Goal: Information Seeking & Learning: Learn about a topic

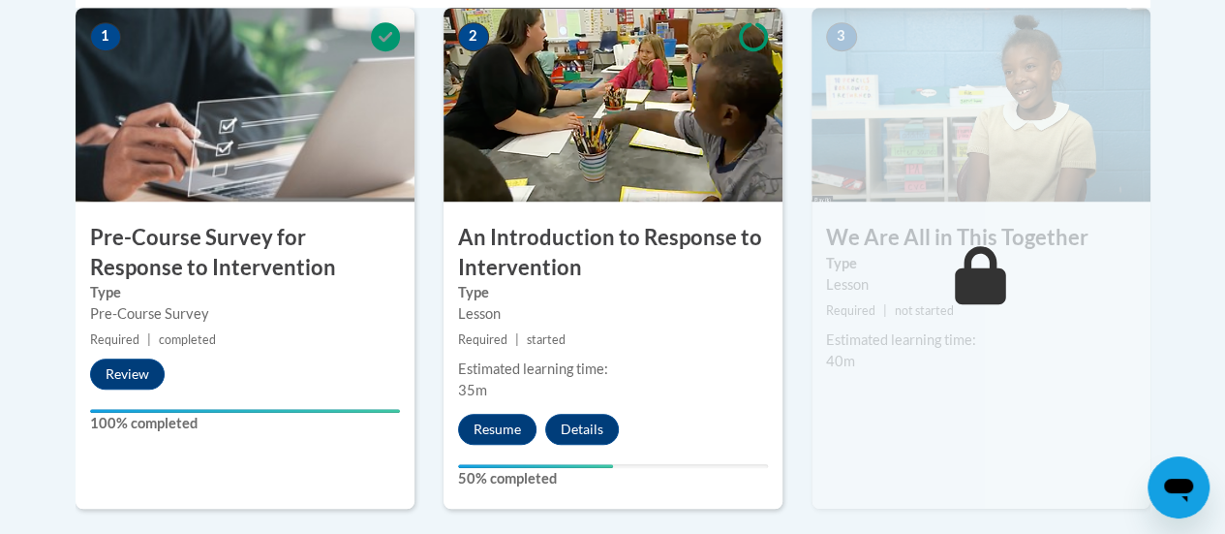
scroll to position [672, 0]
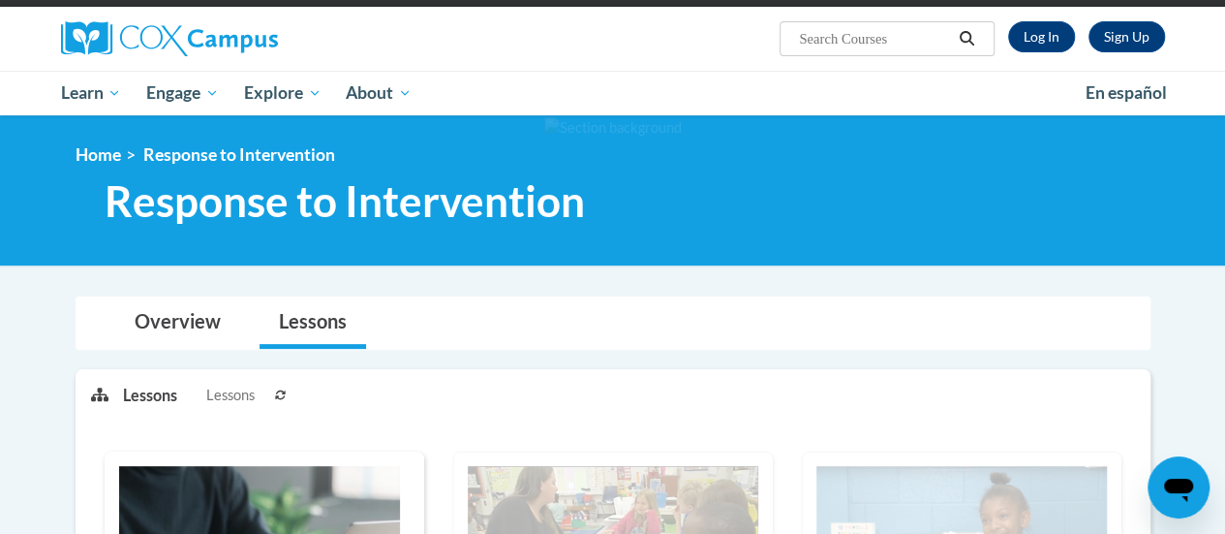
scroll to position [135, 0]
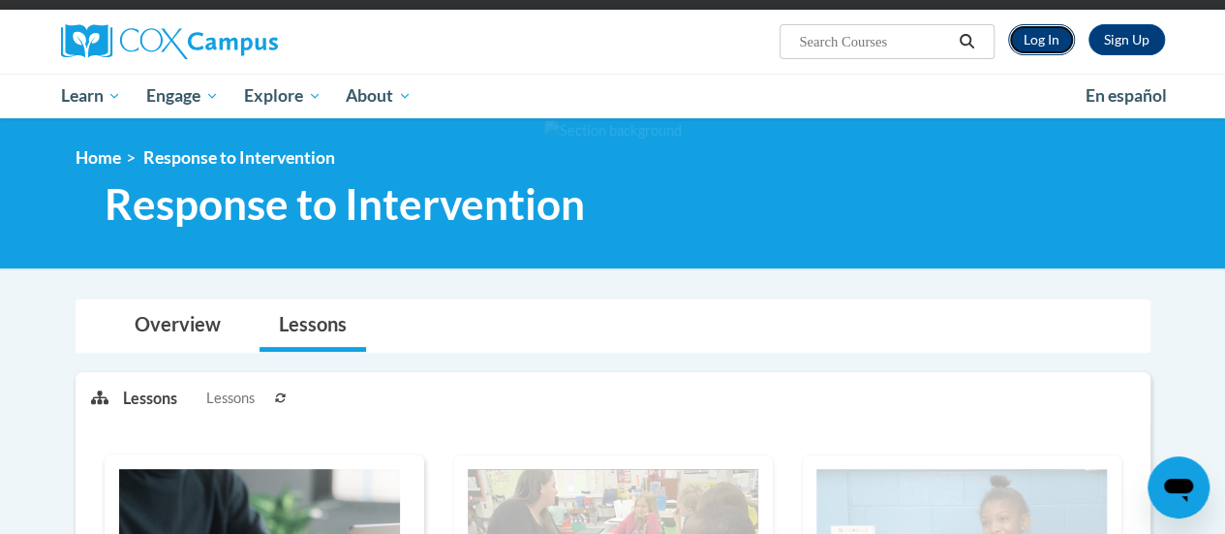
click at [1046, 46] on link "Log In" at bounding box center [1041, 39] width 67 height 31
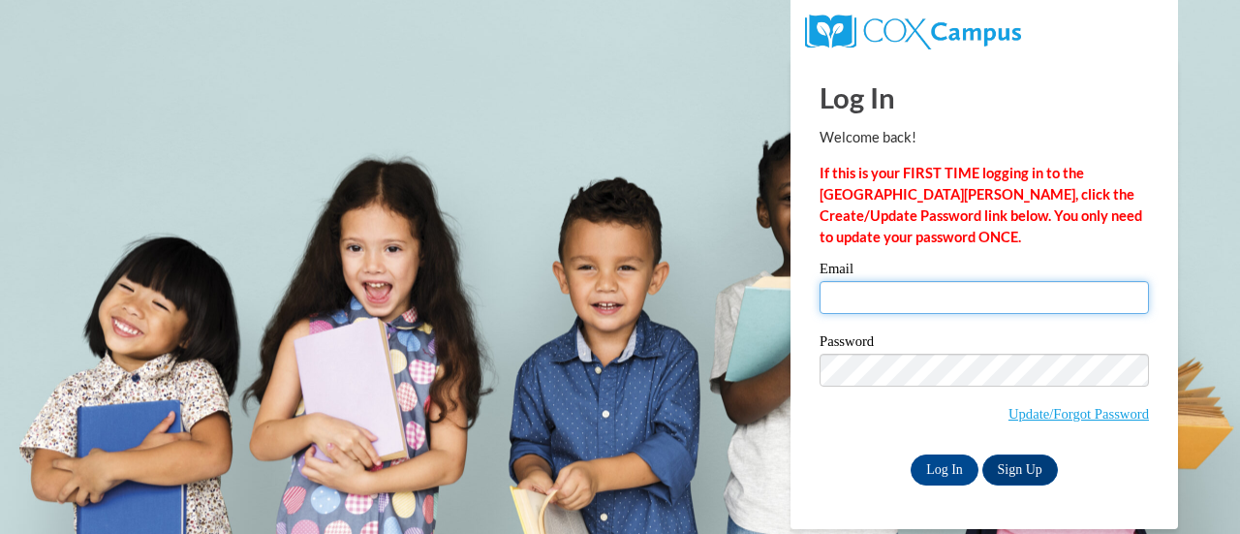
click at [915, 304] on input "Email" at bounding box center [983, 297] width 329 height 33
type input "denniscalandra@yahoo.com"
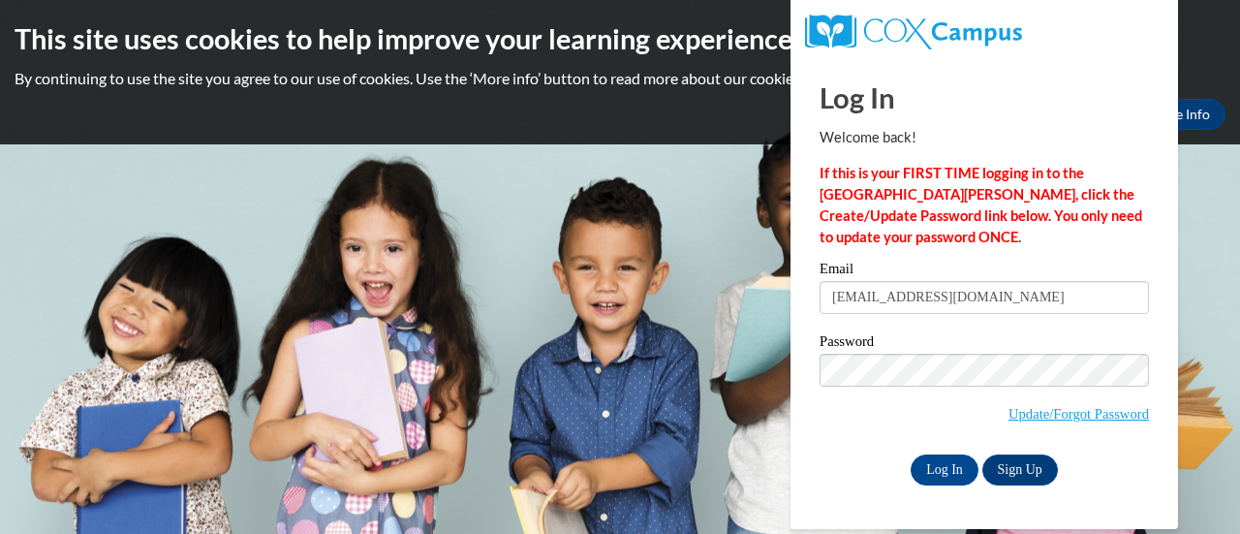
click at [1022, 352] on label "Password" at bounding box center [983, 343] width 329 height 19
click at [942, 468] on input "Log In" at bounding box center [945, 469] width 68 height 31
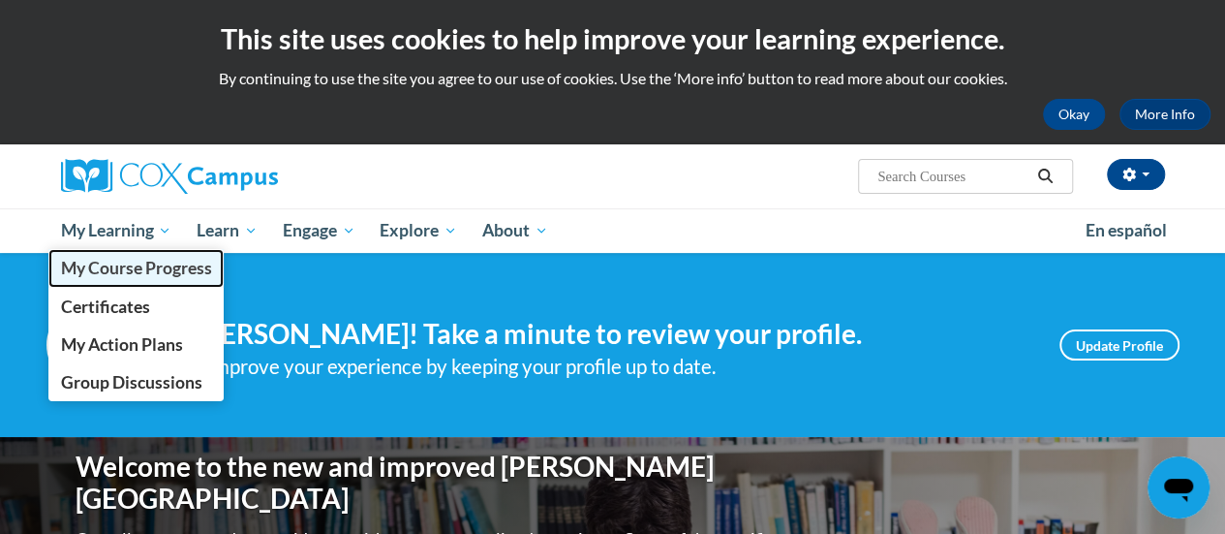
click at [110, 267] on span "My Course Progress" at bounding box center [135, 268] width 151 height 20
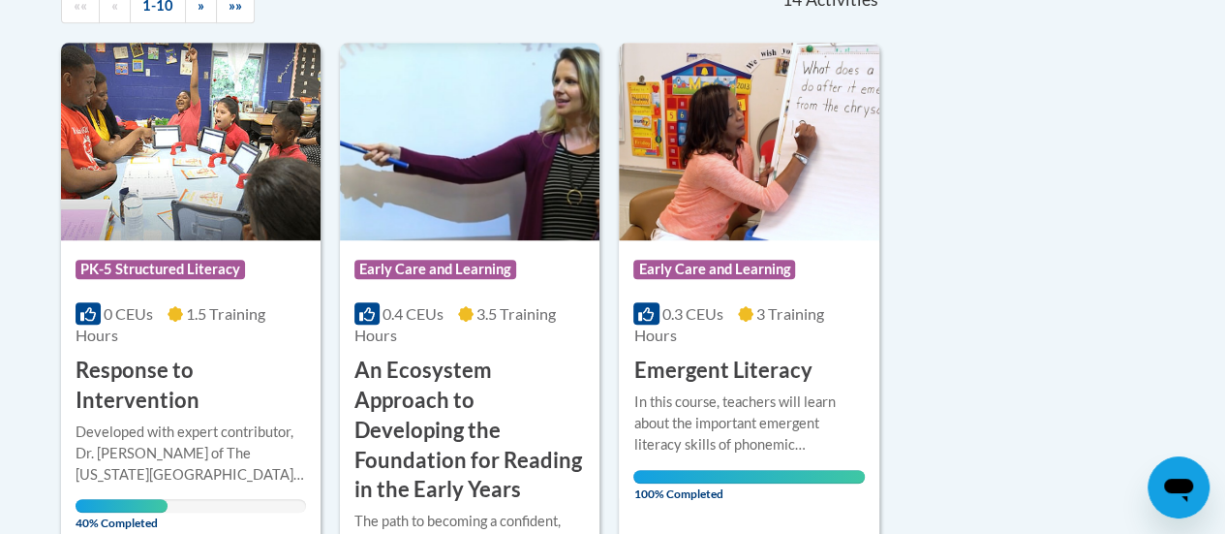
scroll to position [622, 0]
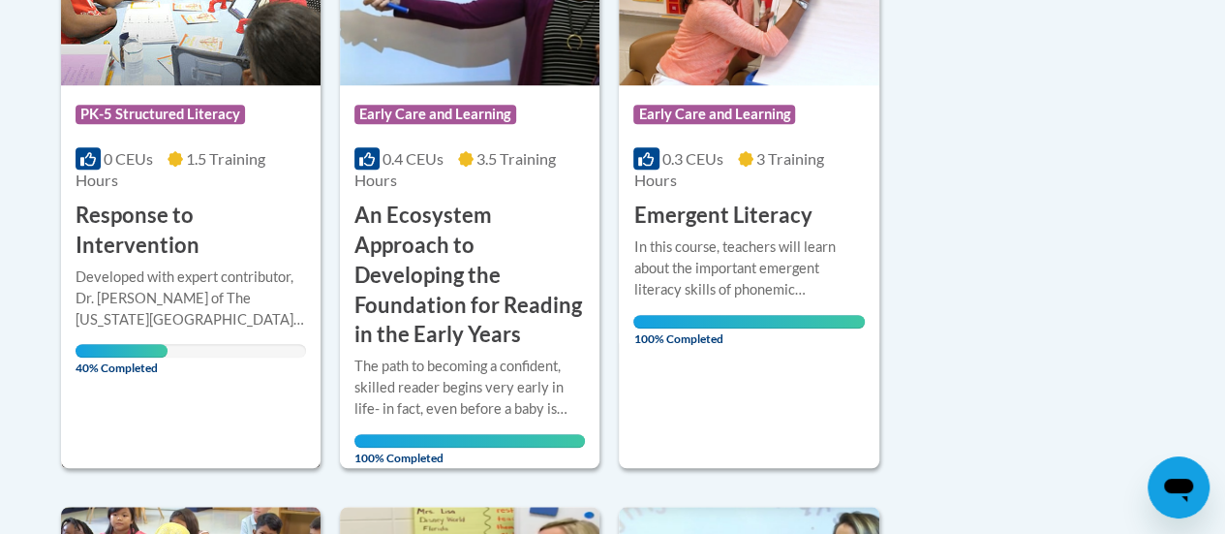
click at [122, 258] on h3 "Response to Intervention" at bounding box center [191, 231] width 231 height 60
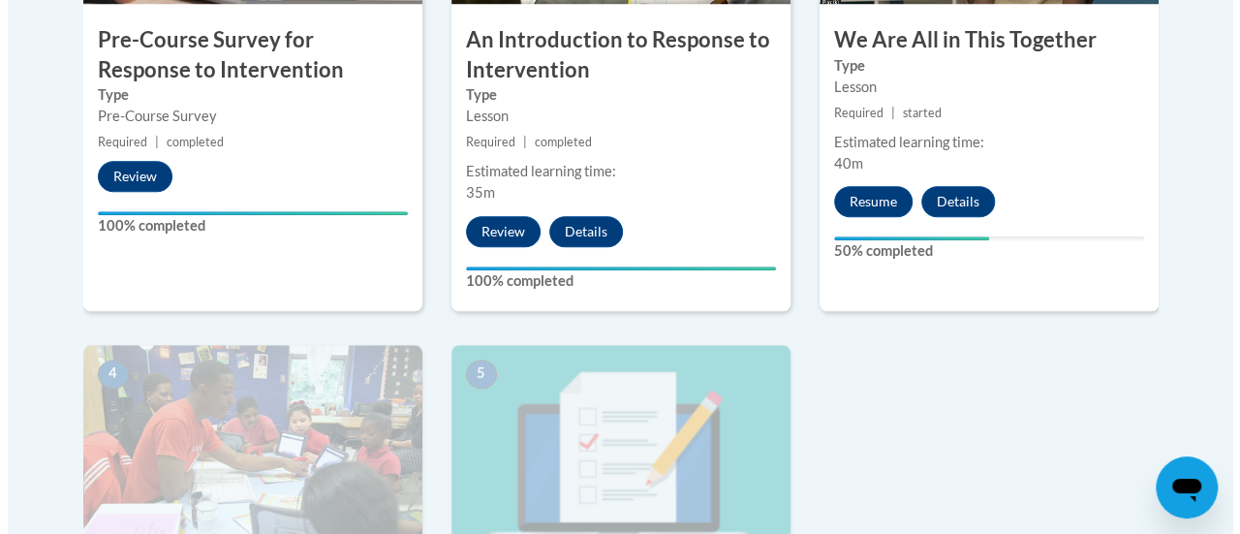
scroll to position [856, 0]
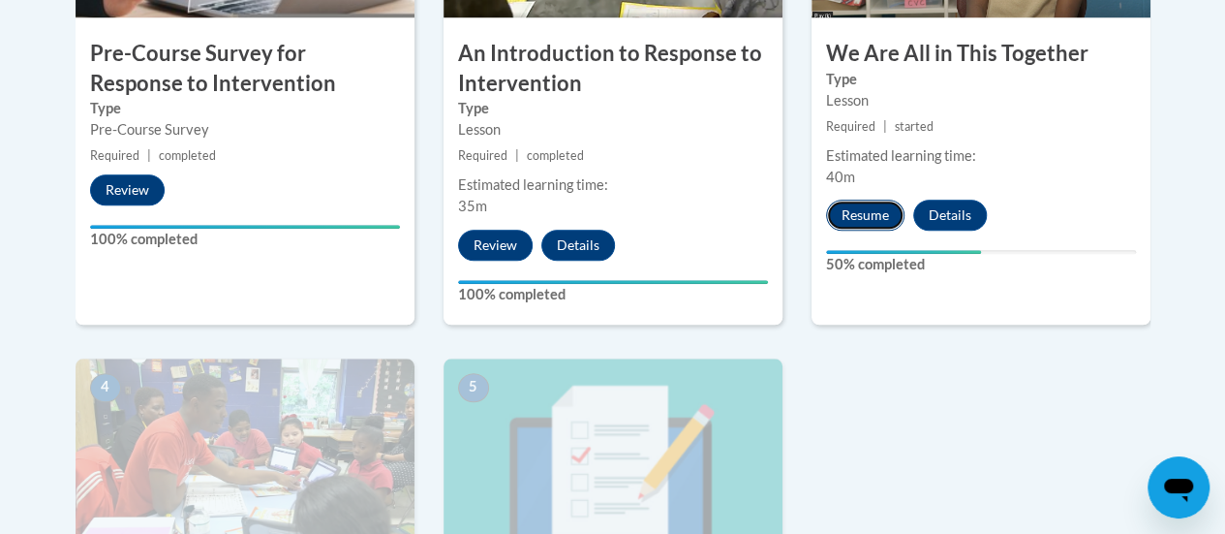
click at [877, 217] on button "Resume" at bounding box center [865, 215] width 78 height 31
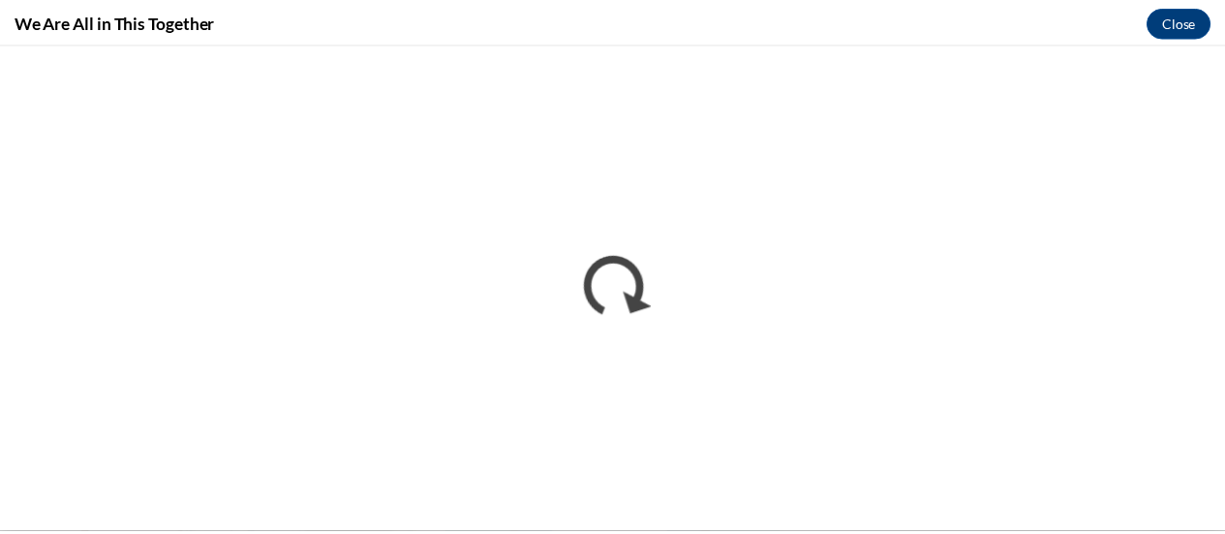
scroll to position [0, 0]
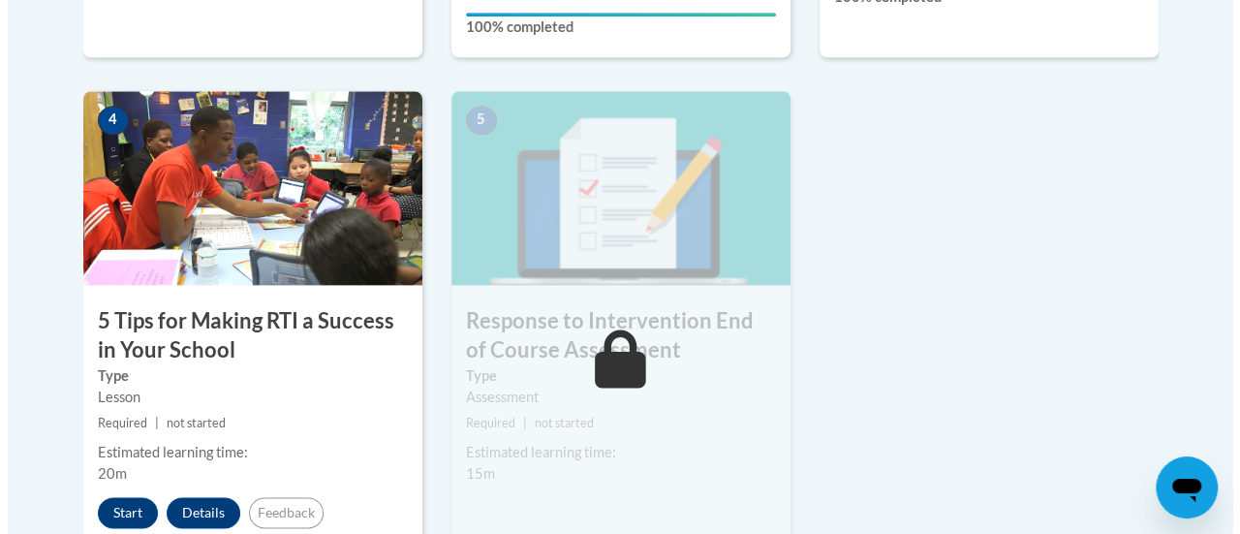
scroll to position [1138, 0]
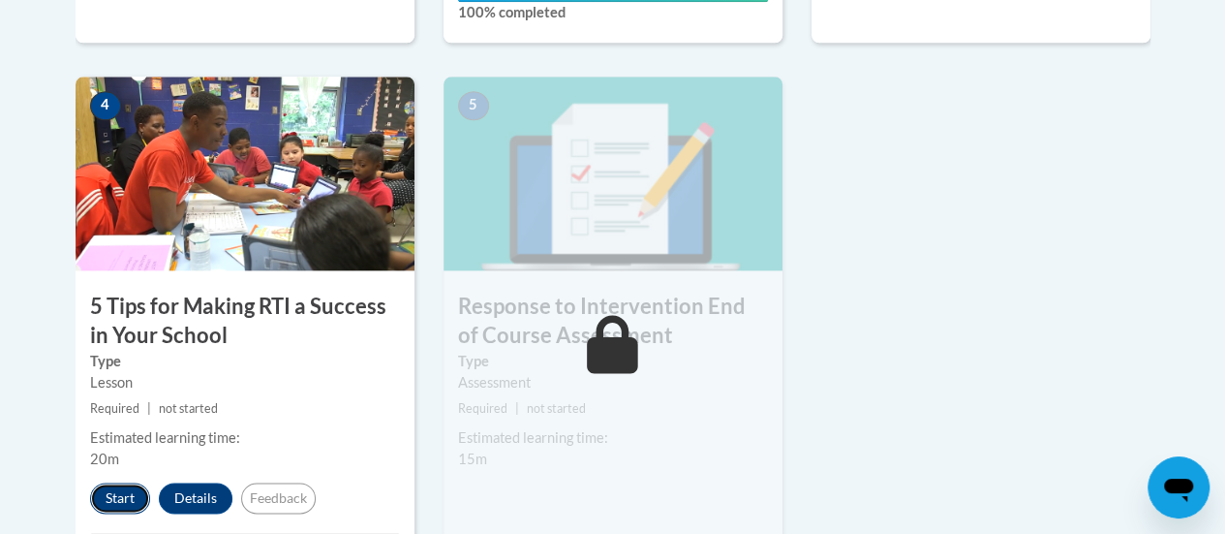
click at [115, 498] on button "Start" at bounding box center [120, 497] width 60 height 31
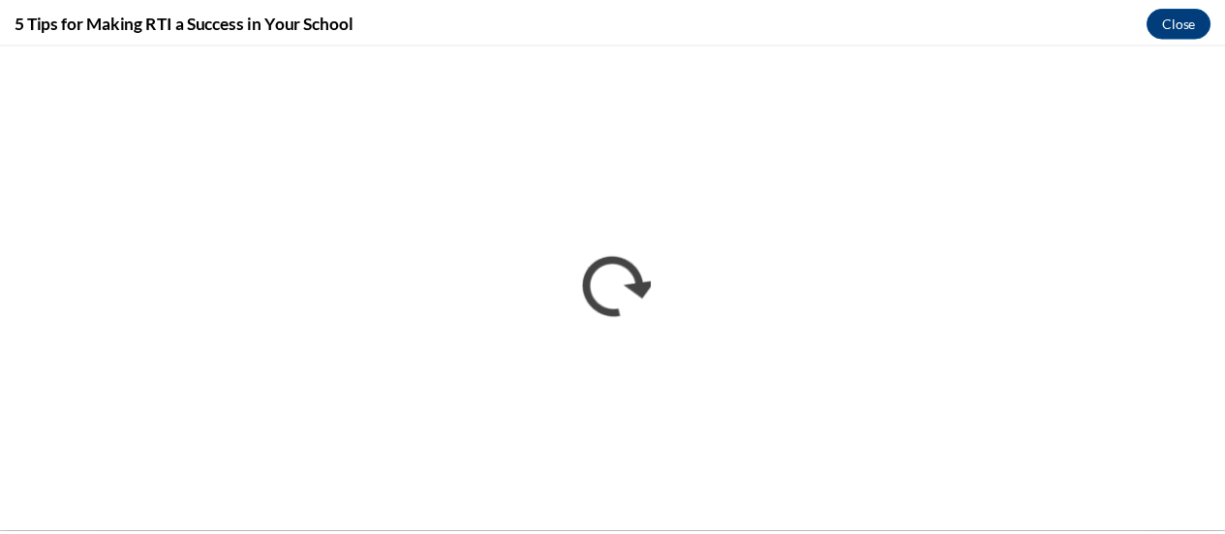
scroll to position [0, 0]
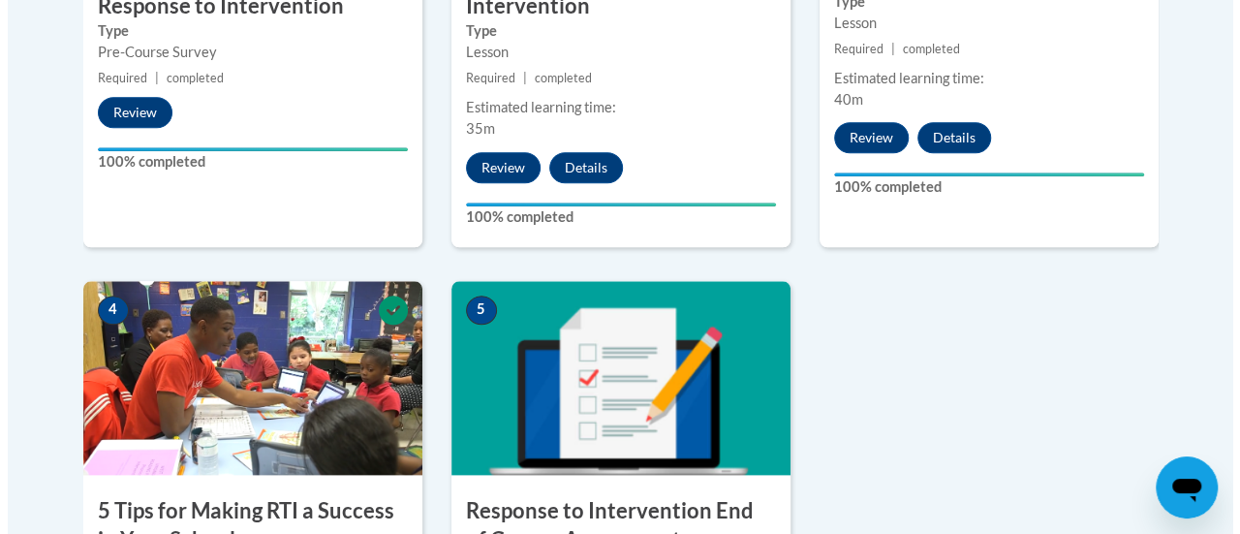
scroll to position [1401, 0]
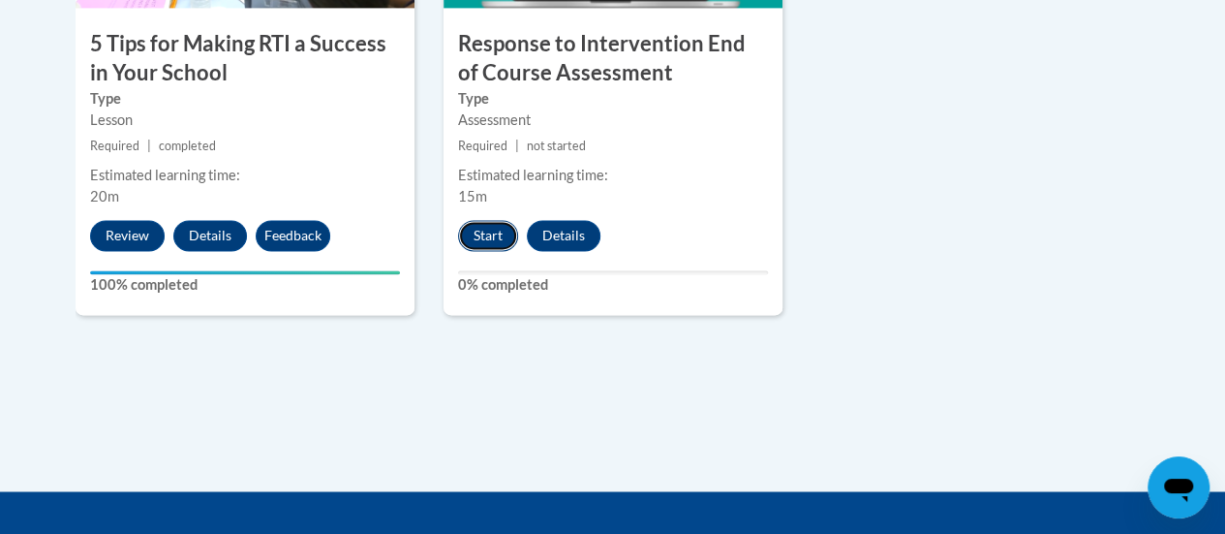
click at [484, 231] on button "Start" at bounding box center [488, 235] width 60 height 31
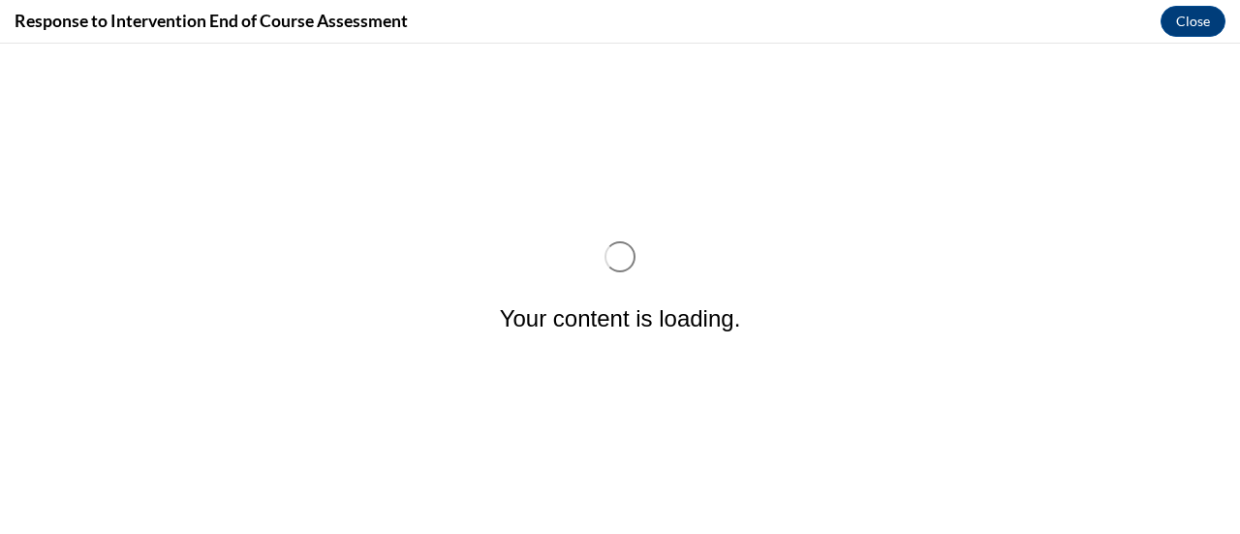
scroll to position [0, 0]
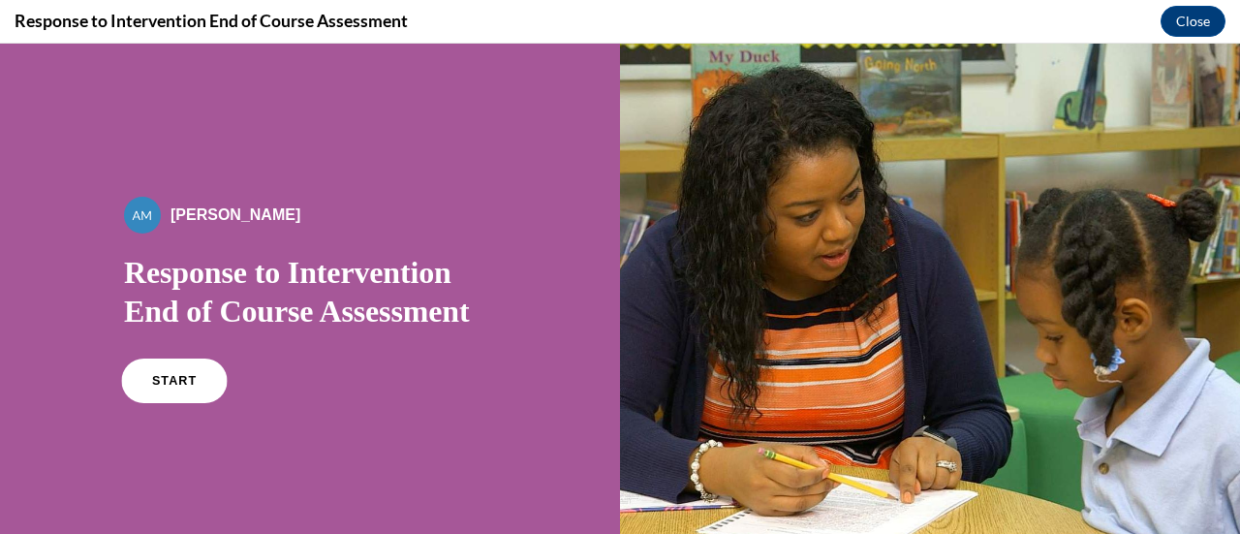
click at [149, 374] on link "START" at bounding box center [174, 380] width 106 height 45
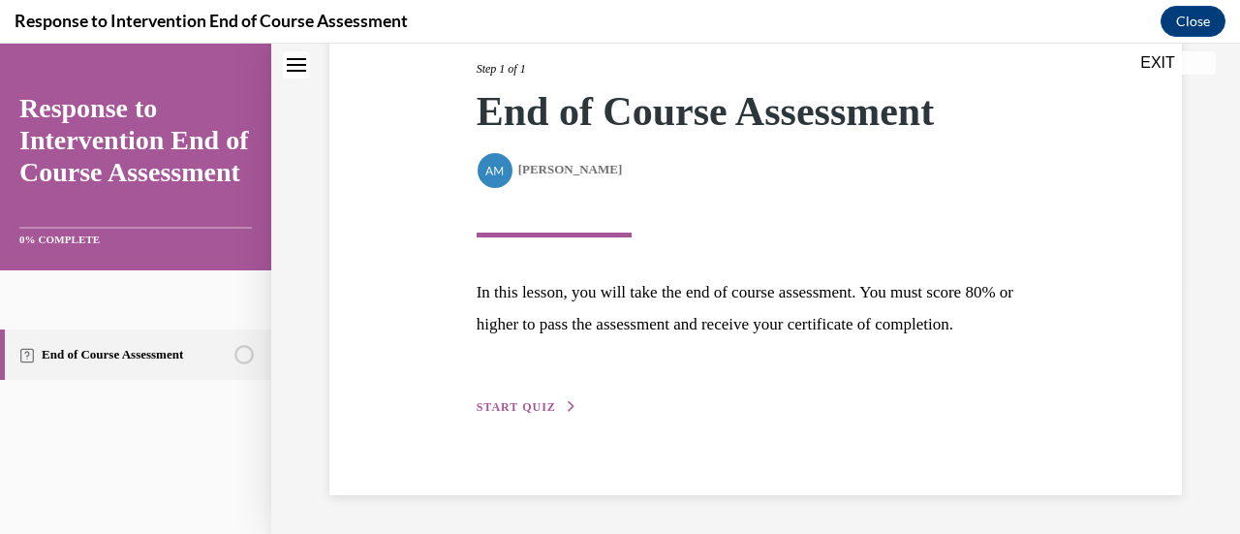
scroll to position [284, 0]
click at [487, 405] on span "START QUIZ" at bounding box center [516, 407] width 79 height 14
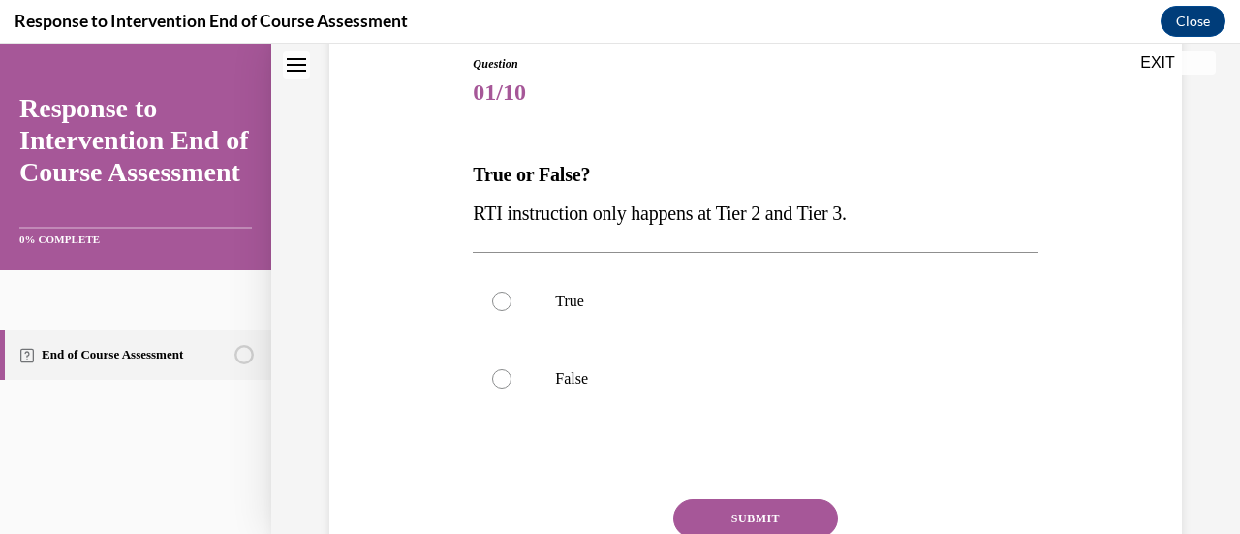
scroll to position [217, 0]
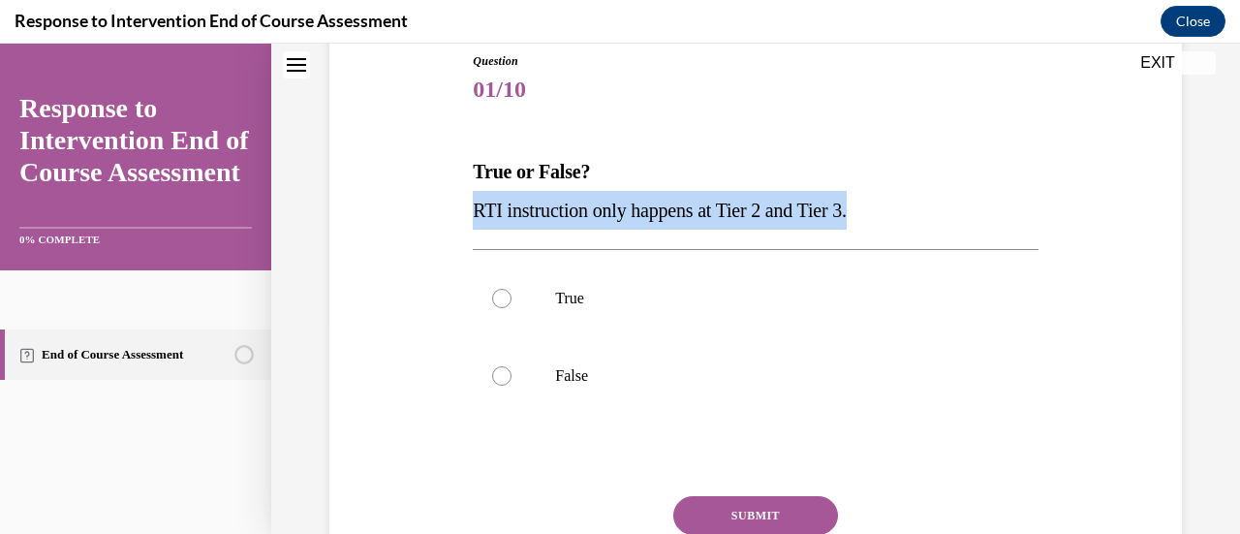
drag, startPoint x: 476, startPoint y: 213, endPoint x: 876, endPoint y: 221, distance: 400.1
click at [876, 221] on p "RTI instruction only happens at Tier 2 and Tier 3." at bounding box center [755, 210] width 565 height 39
copy span "RTI instruction only happens at Tier 2 and Tier 3."
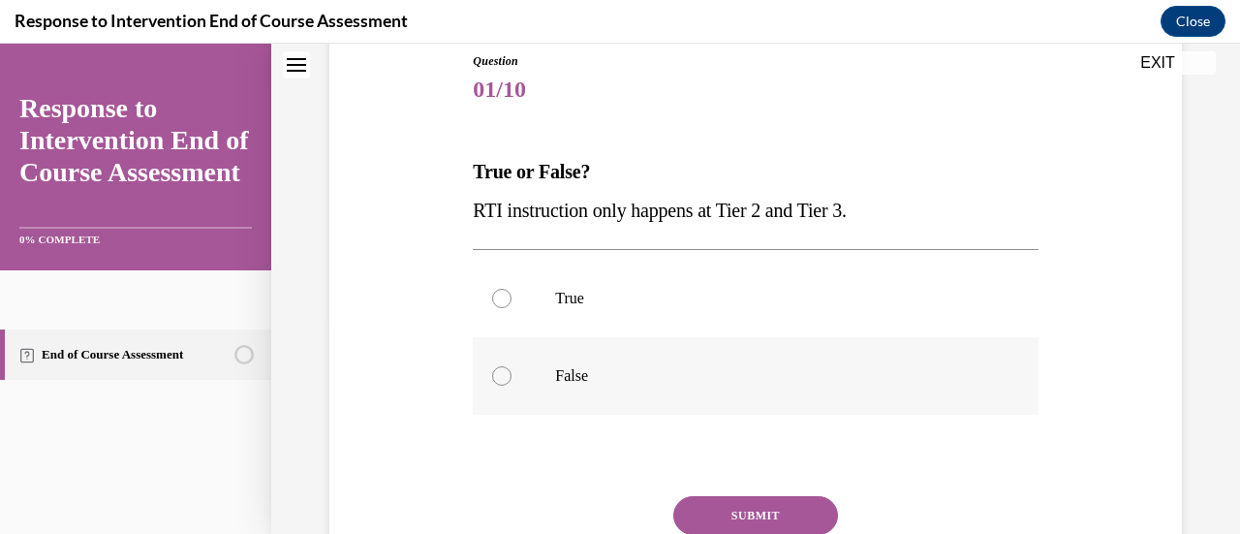
click at [495, 382] on div at bounding box center [501, 375] width 19 height 19
click at [495, 382] on input "False" at bounding box center [501, 375] width 19 height 19
radio input "true"
click at [768, 518] on button "SUBMIT" at bounding box center [755, 515] width 165 height 39
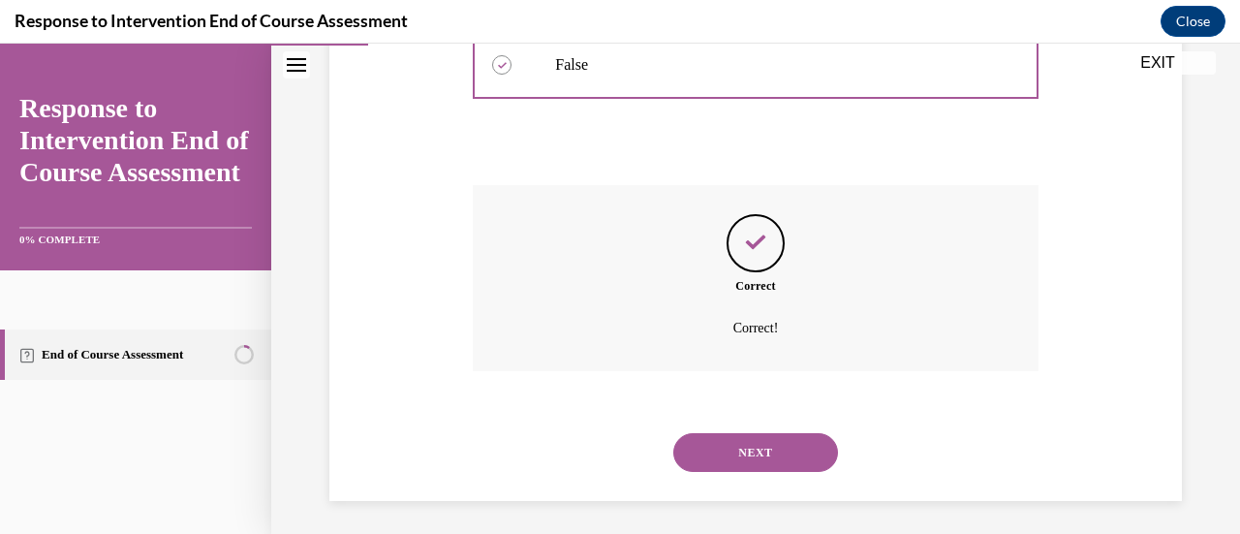
scroll to position [533, 0]
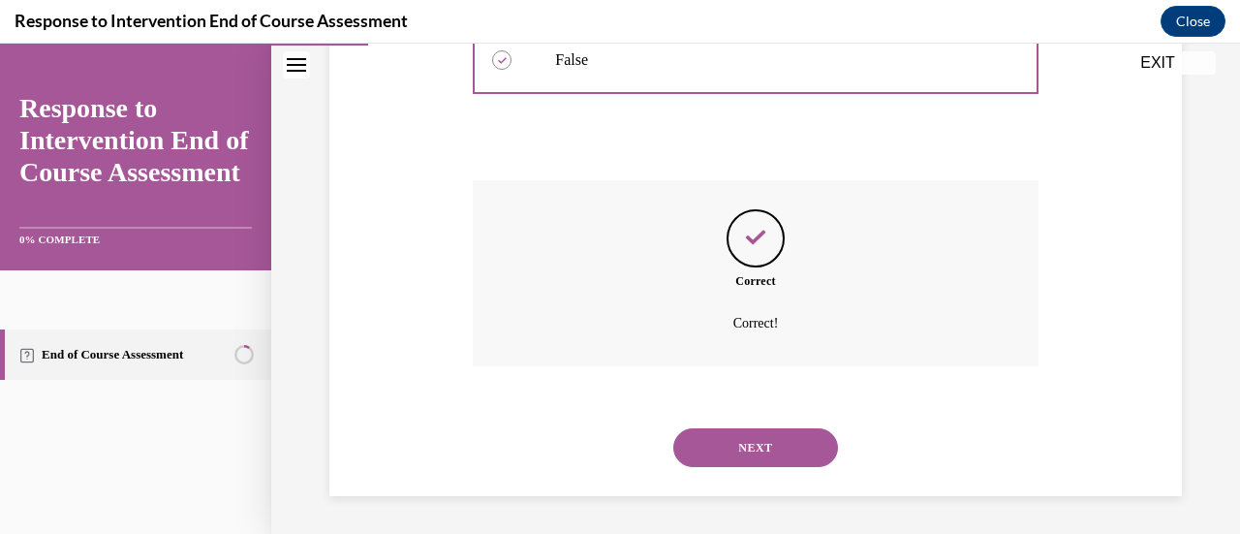
click at [743, 448] on button "NEXT" at bounding box center [755, 447] width 165 height 39
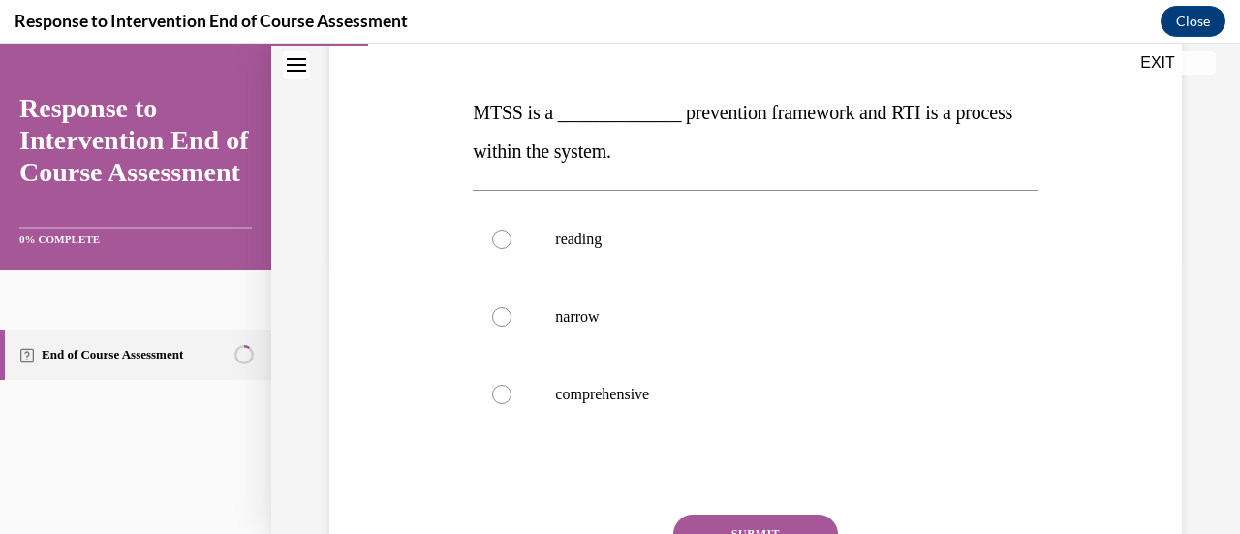
scroll to position [263, 0]
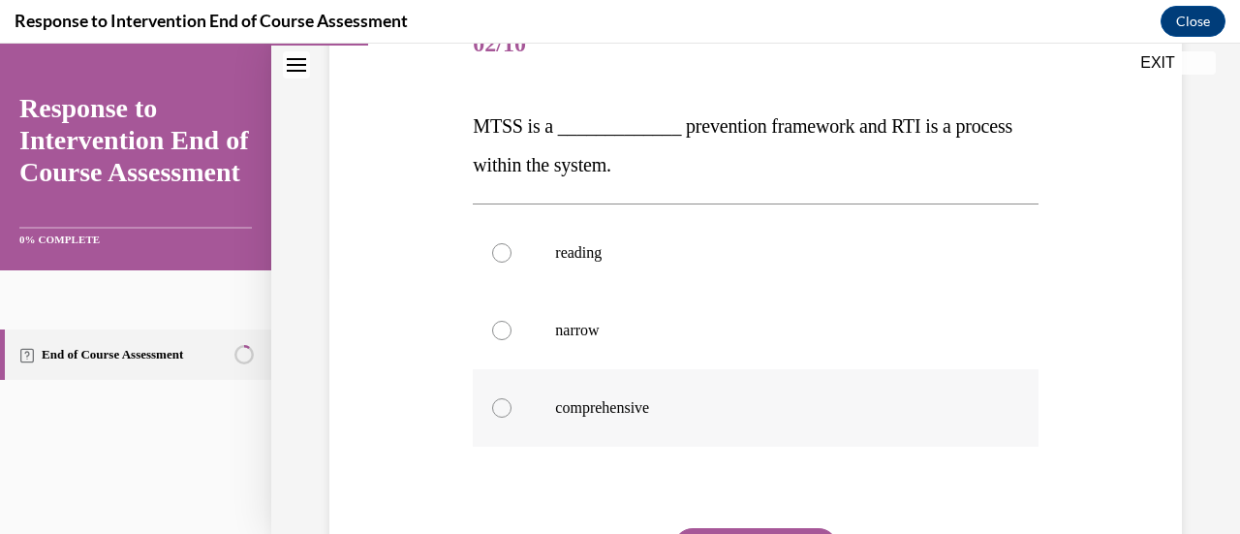
click at [492, 409] on div at bounding box center [501, 407] width 19 height 19
click at [492, 409] on input "comprehensive" at bounding box center [501, 407] width 19 height 19
radio input "true"
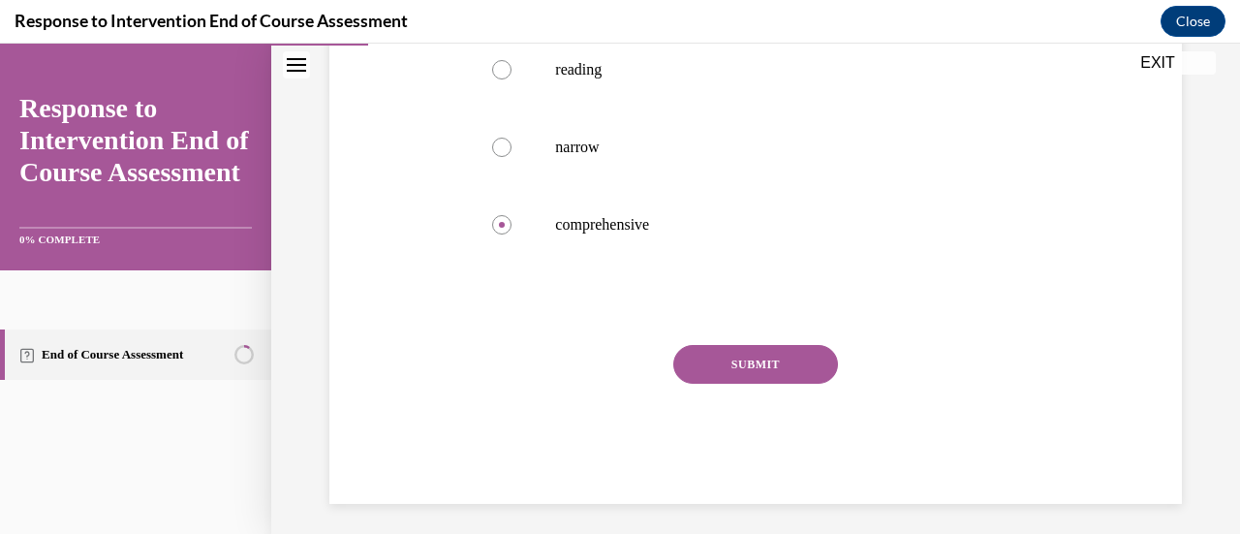
scroll to position [453, 0]
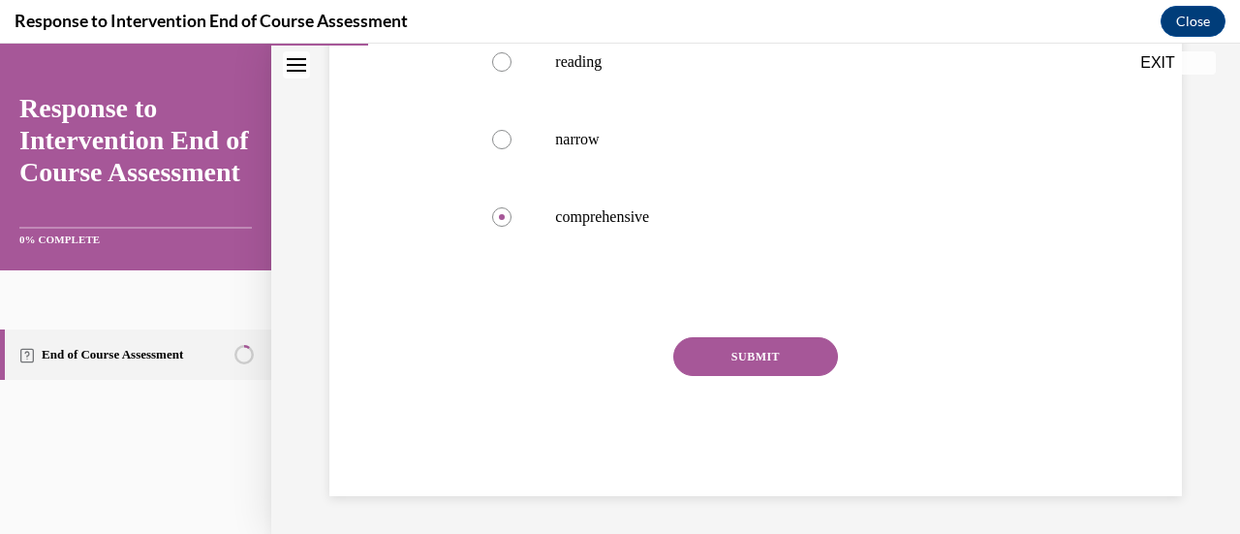
click at [737, 362] on button "SUBMIT" at bounding box center [755, 356] width 165 height 39
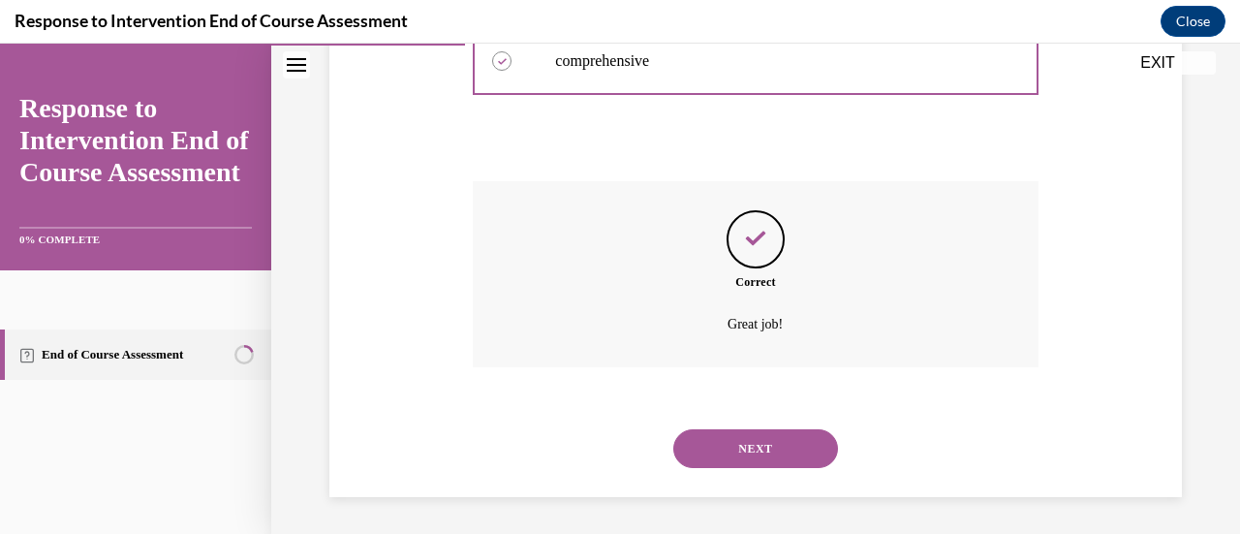
scroll to position [610, 0]
click at [734, 447] on button "NEXT" at bounding box center [755, 447] width 165 height 39
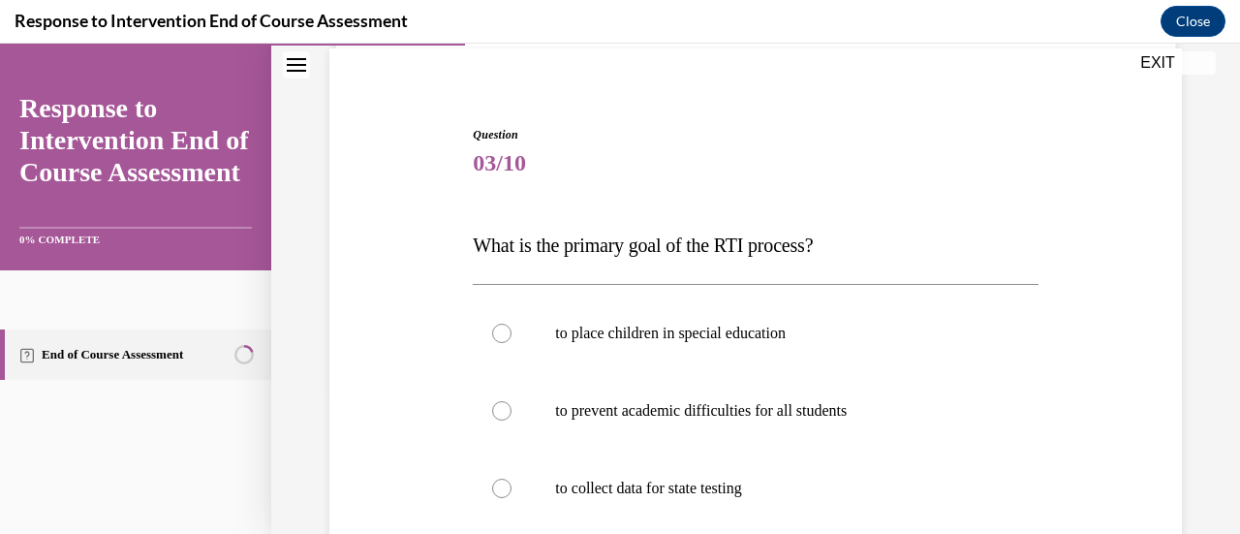
scroll to position [161, 0]
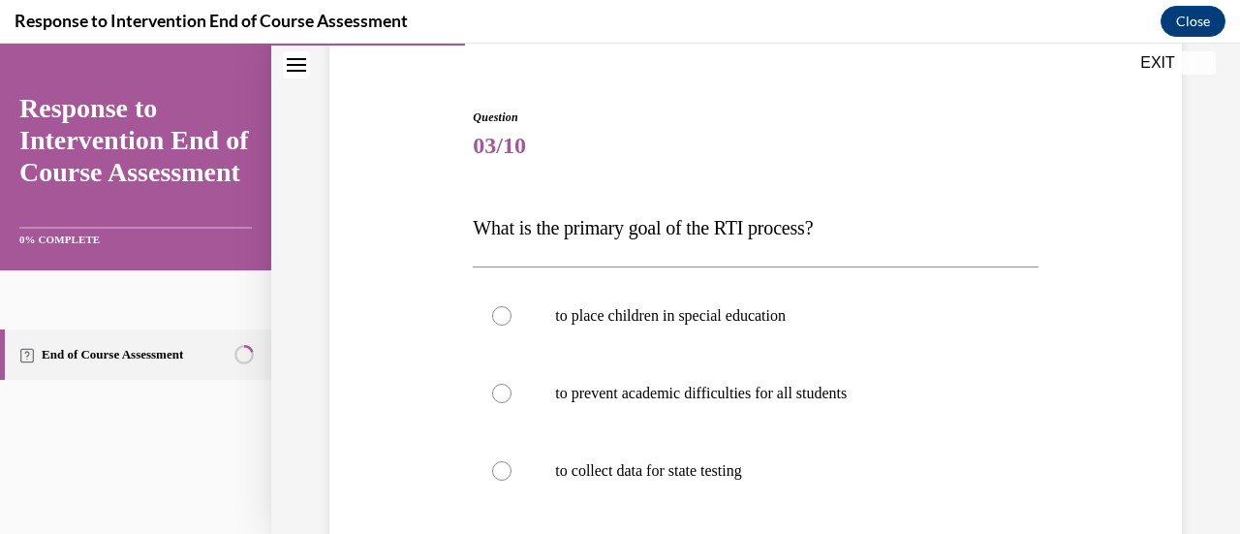
click at [577, 231] on span "What is the primary goal of the RTI process?" at bounding box center [643, 227] width 340 height 21
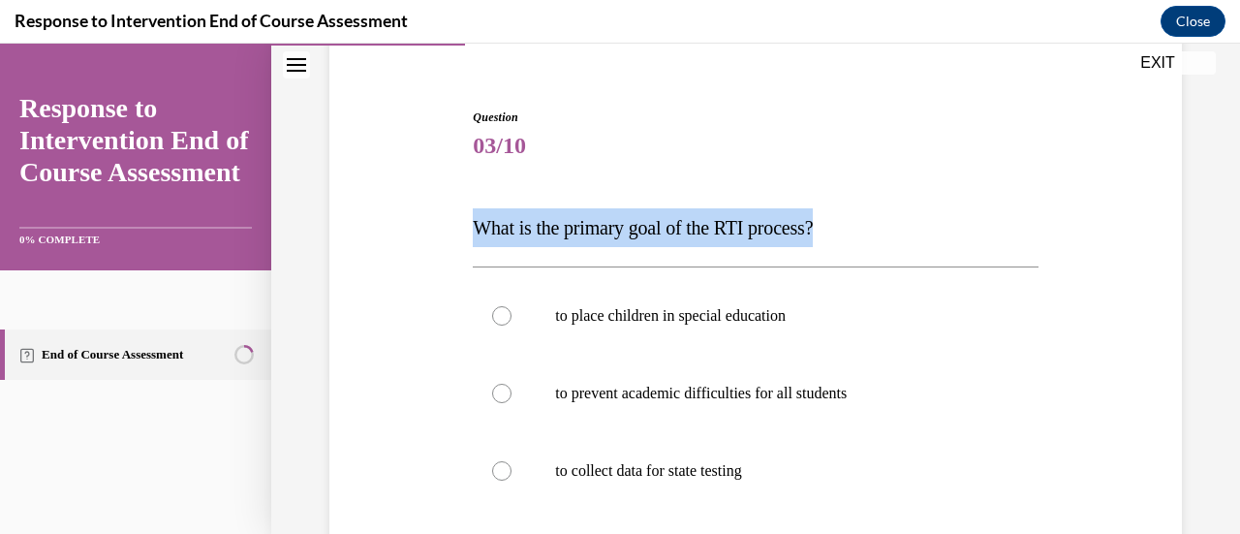
click at [577, 231] on span "What is the primary goal of the RTI process?" at bounding box center [643, 227] width 340 height 21
copy span "What is the primary goal of the RTI process?"
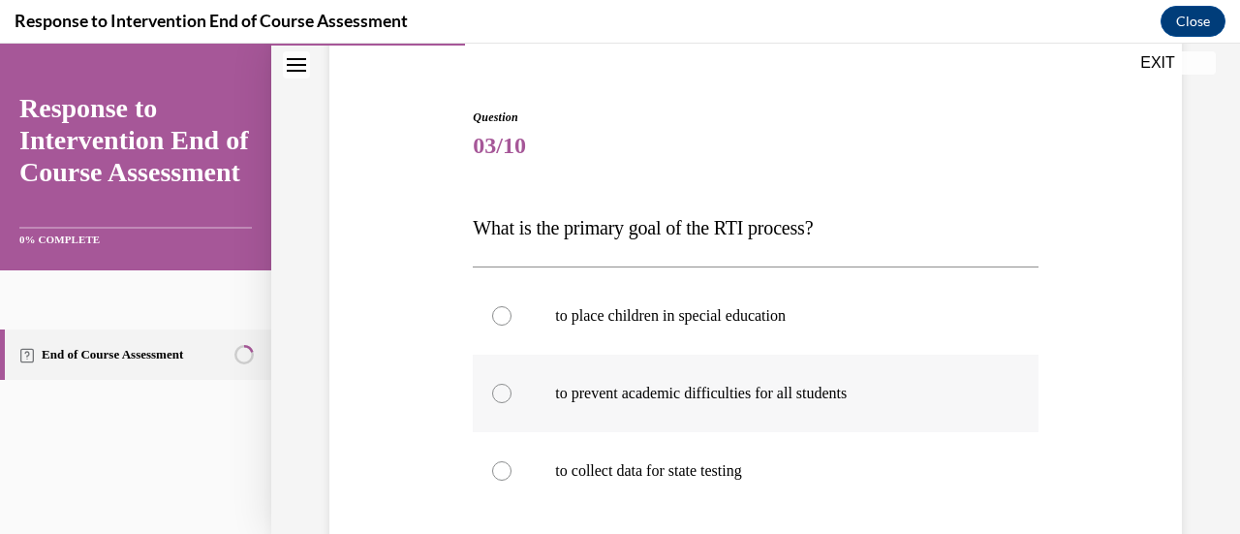
click at [500, 395] on div at bounding box center [501, 393] width 19 height 19
click at [500, 395] on input "to prevent academic difficulties for all students" at bounding box center [501, 393] width 19 height 19
radio input "true"
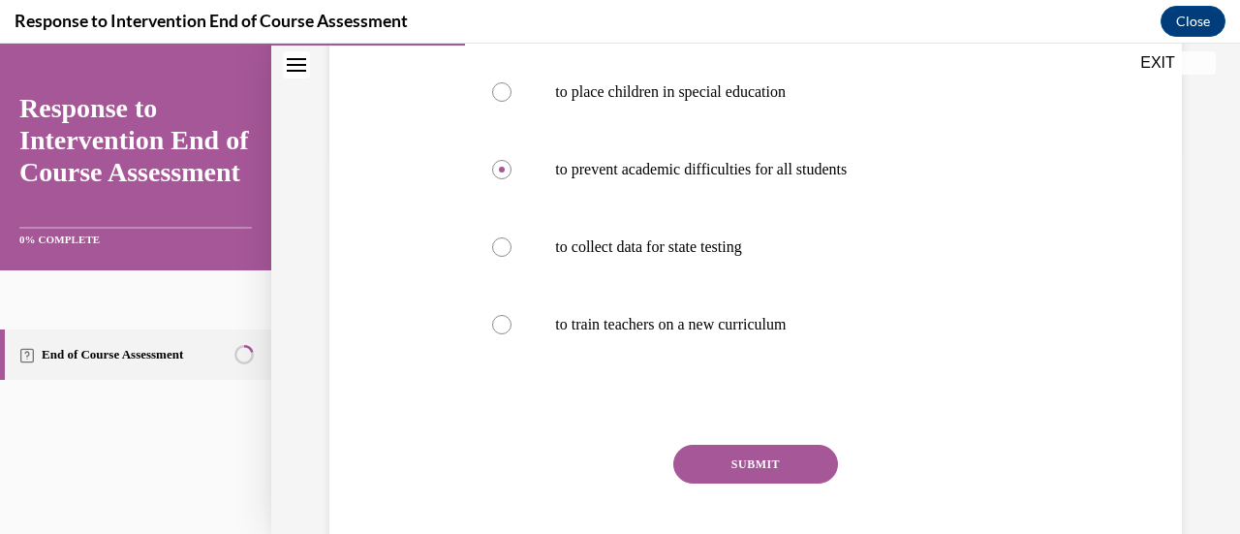
scroll to position [370, 0]
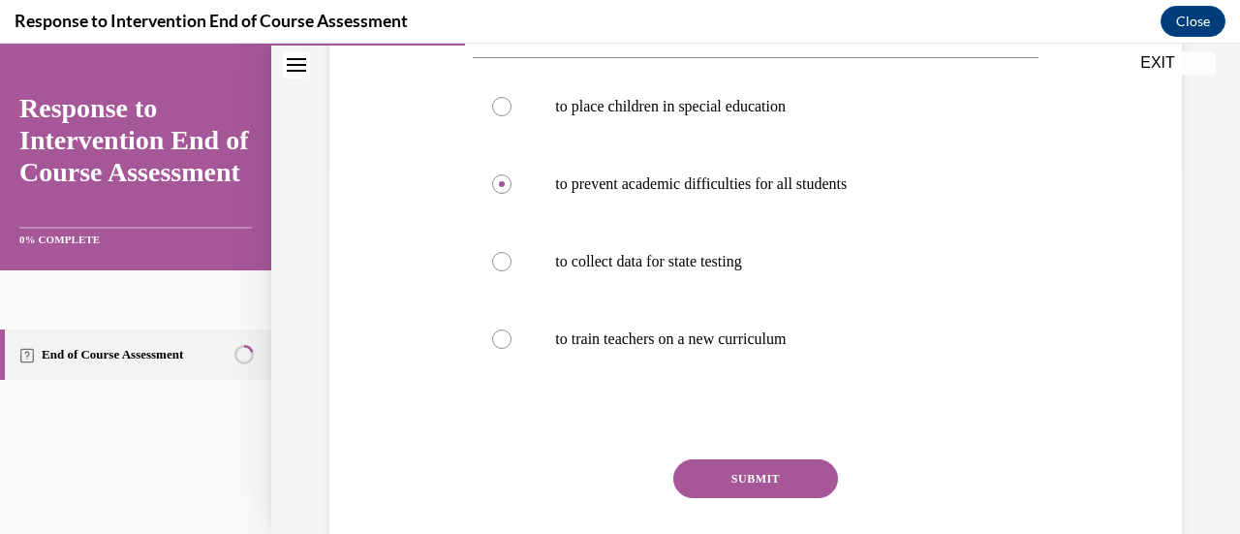
click at [772, 477] on button "SUBMIT" at bounding box center [755, 478] width 165 height 39
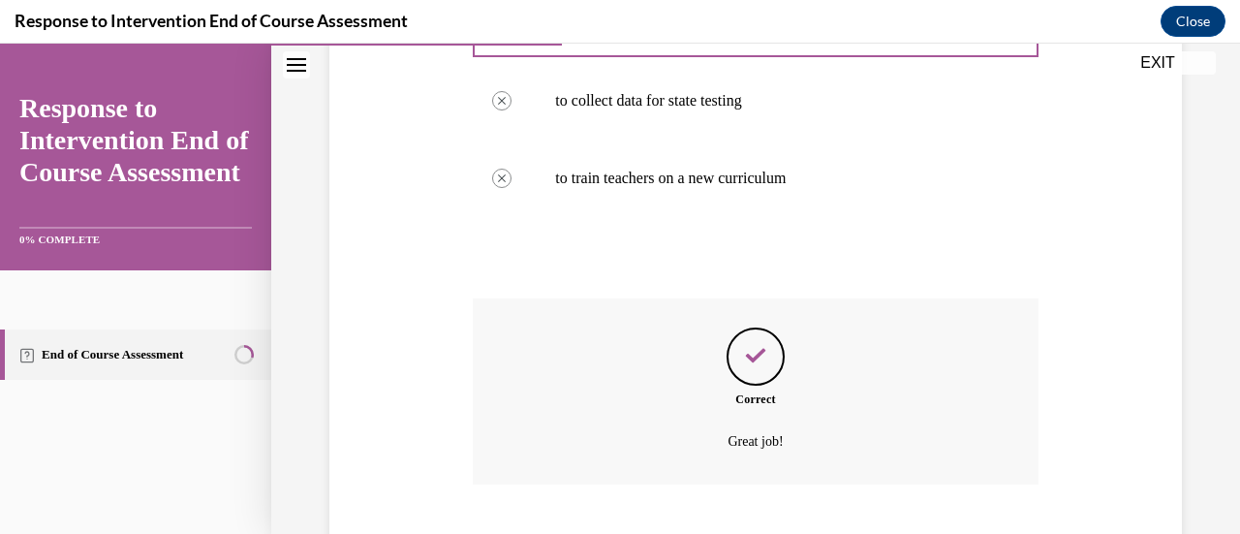
scroll to position [649, 0]
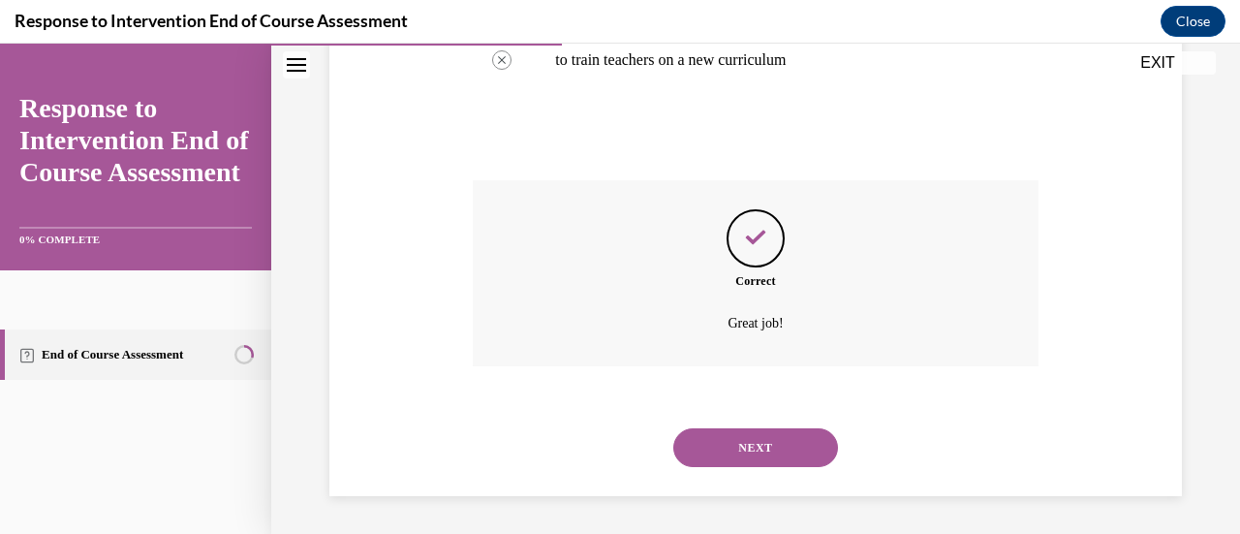
click at [733, 452] on button "NEXT" at bounding box center [755, 447] width 165 height 39
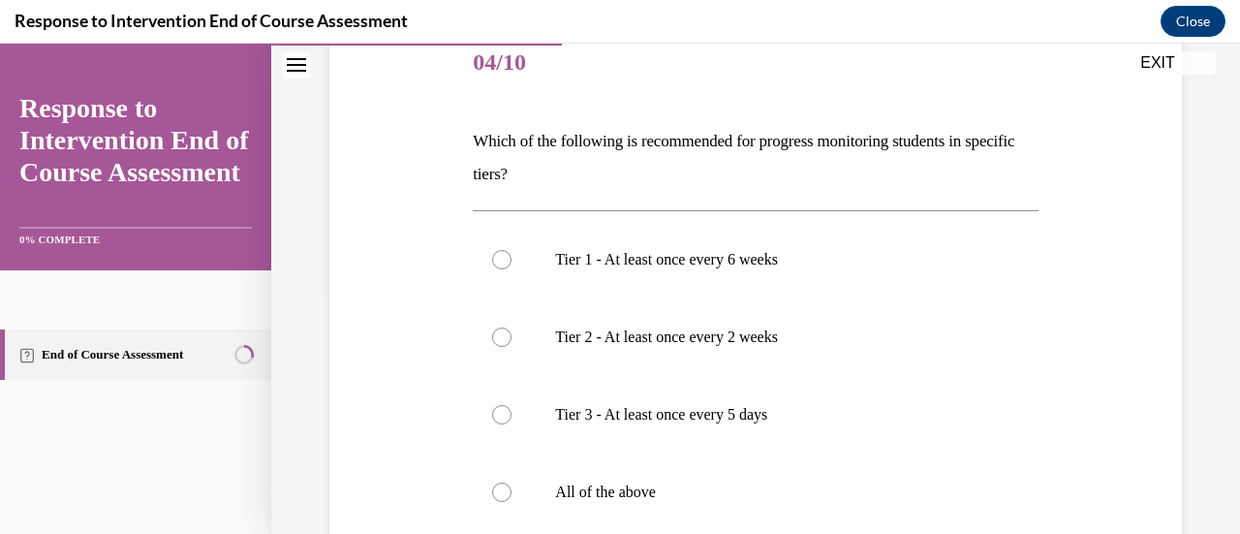
scroll to position [245, 0]
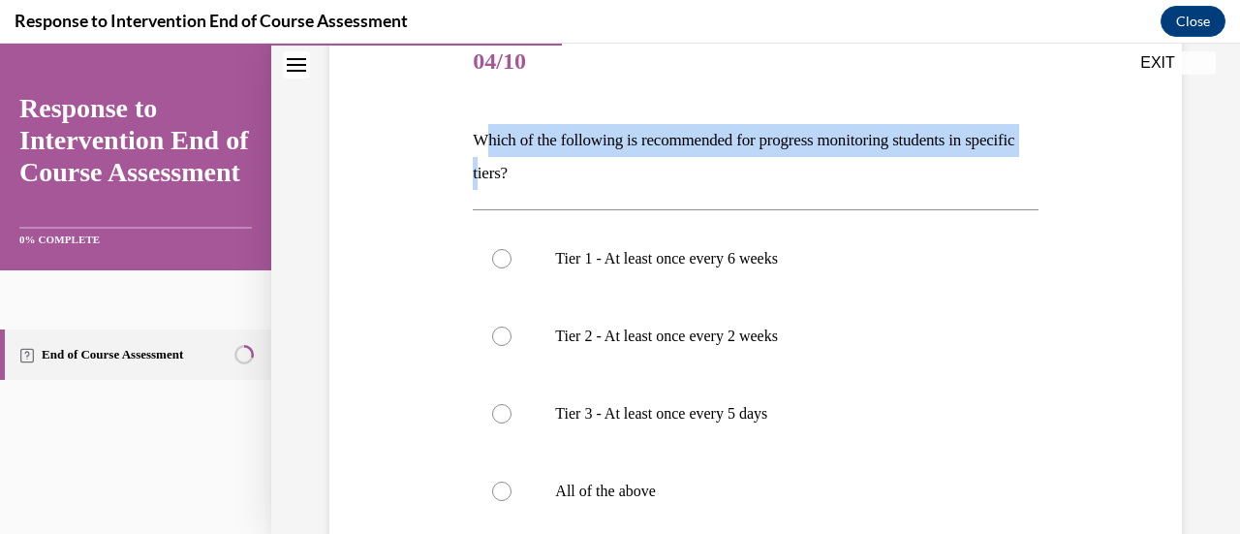
drag, startPoint x: 531, startPoint y: 171, endPoint x: 490, endPoint y: 137, distance: 53.6
click at [490, 137] on p "Which of the following is recommended for progress monitoring students in speci…" at bounding box center [755, 157] width 565 height 66
click at [498, 160] on p "Which of the following is recommended for progress monitoring students in speci…" at bounding box center [755, 157] width 565 height 66
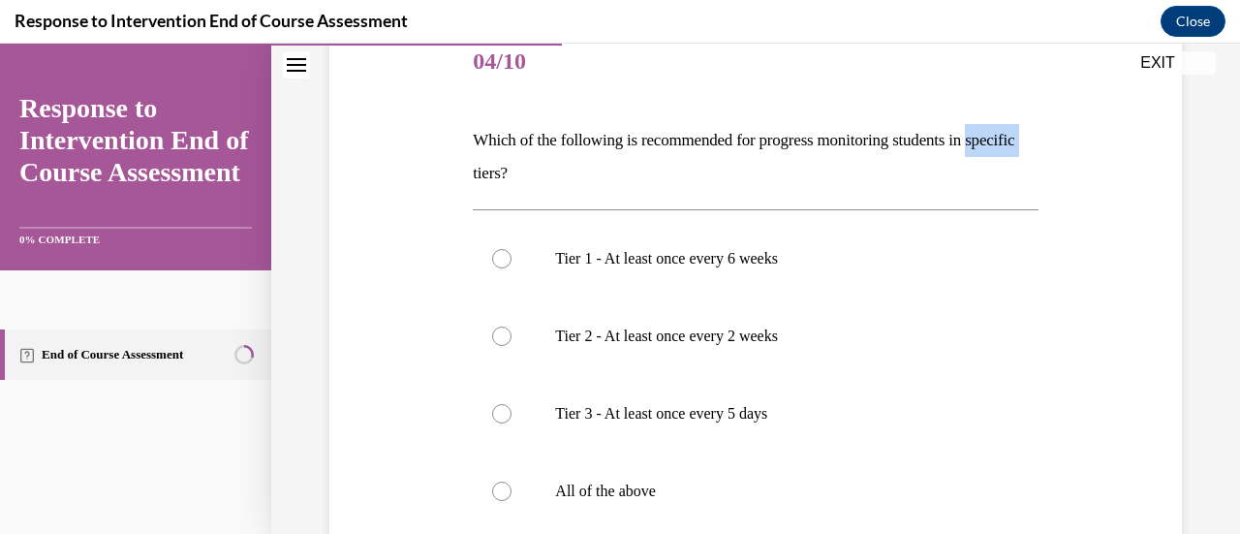
click at [498, 160] on p "Which of the following is recommended for progress monitoring students in speci…" at bounding box center [755, 157] width 565 height 66
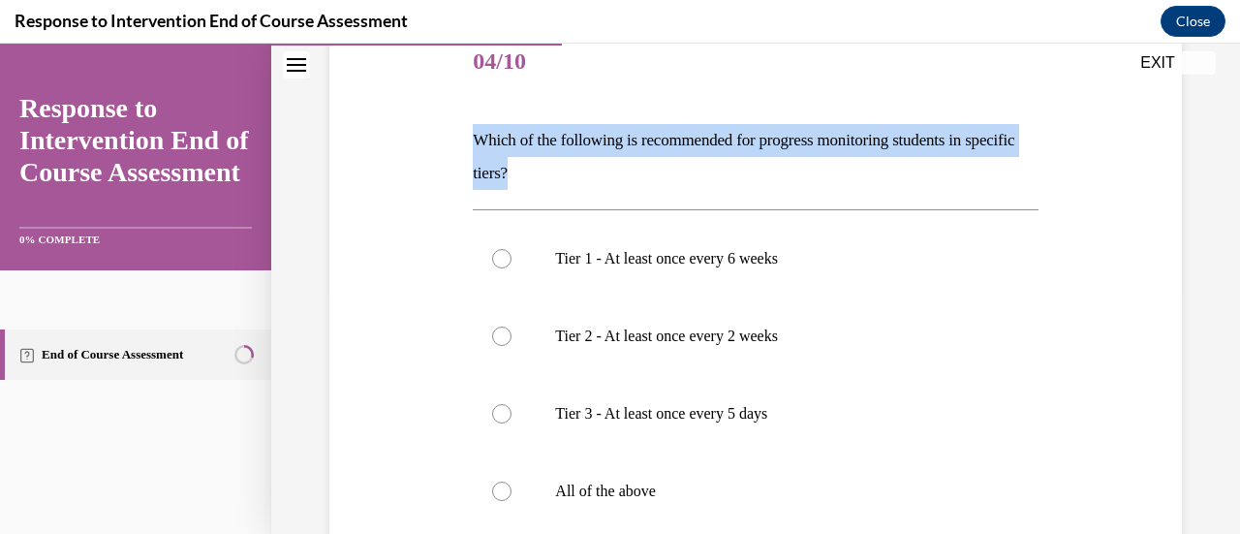
click at [498, 160] on p "Which of the following is recommended for progress monitoring students in speci…" at bounding box center [755, 157] width 565 height 66
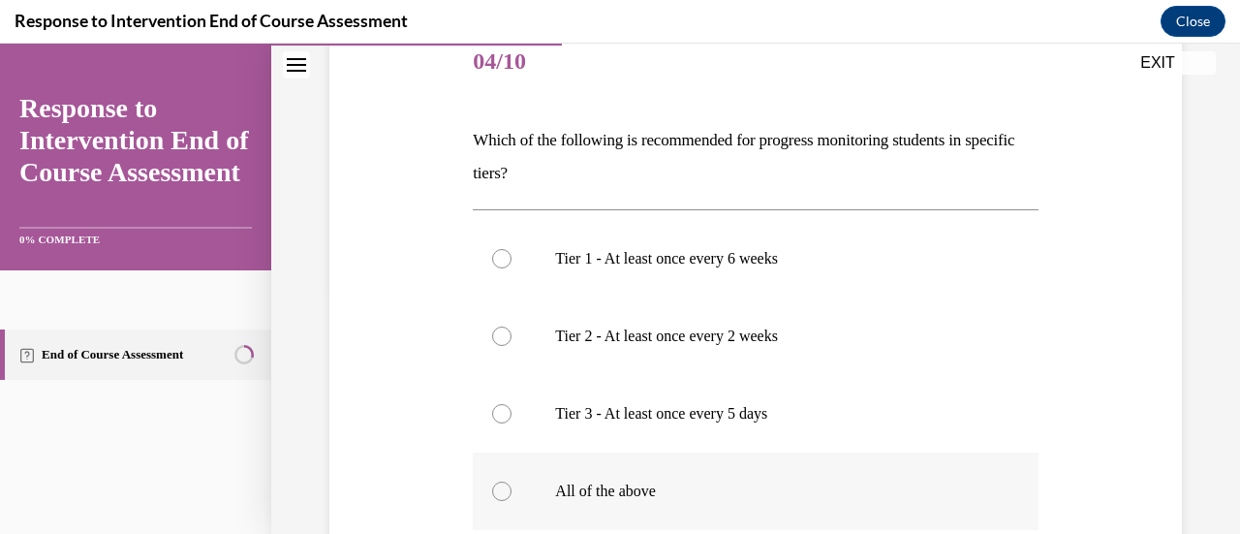
click at [494, 497] on div at bounding box center [501, 490] width 19 height 19
click at [494, 497] on input "All of the above" at bounding box center [501, 490] width 19 height 19
radio input "true"
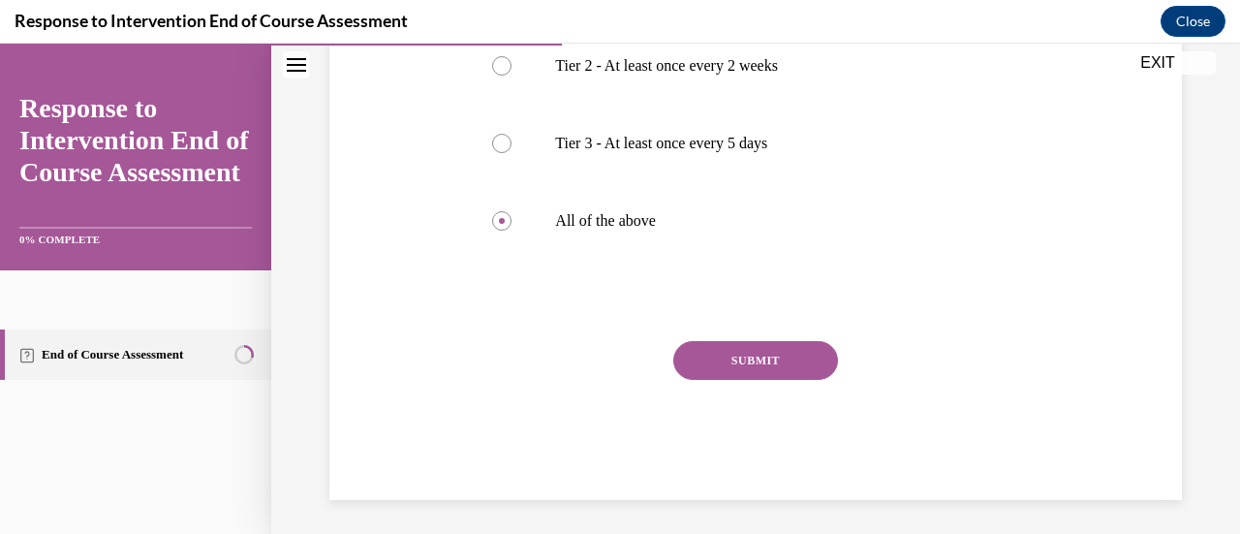
scroll to position [519, 0]
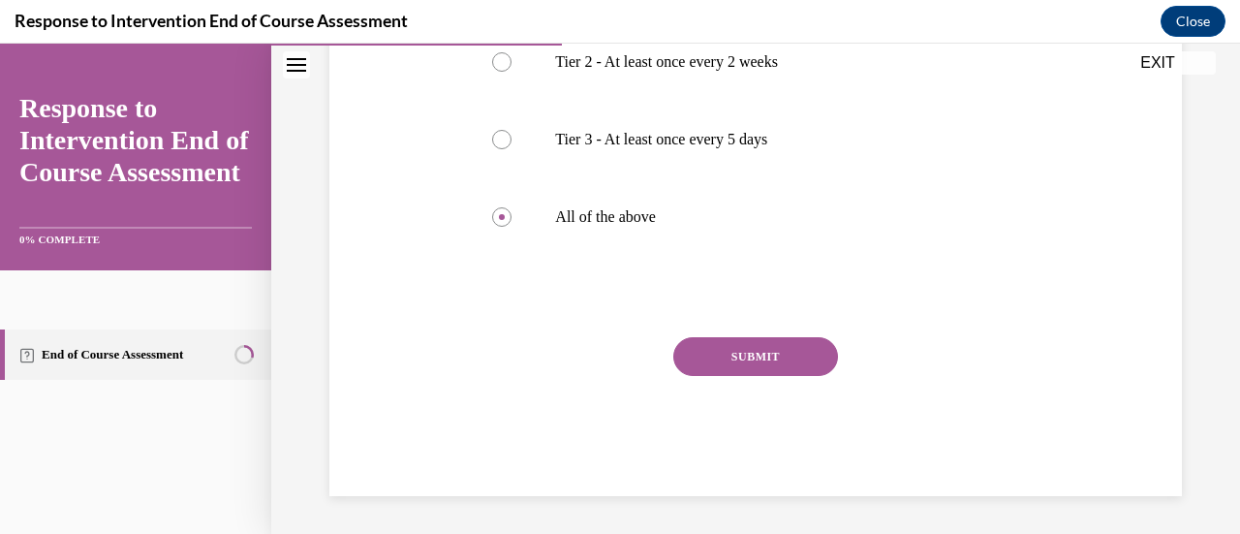
click at [770, 371] on button "SUBMIT" at bounding box center [755, 356] width 165 height 39
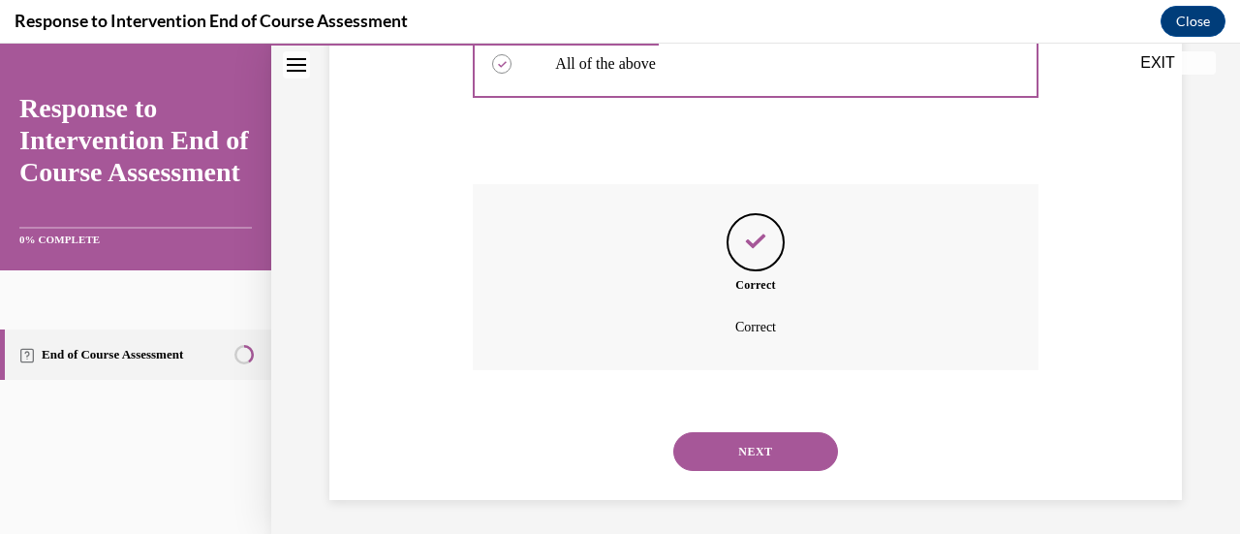
scroll to position [676, 0]
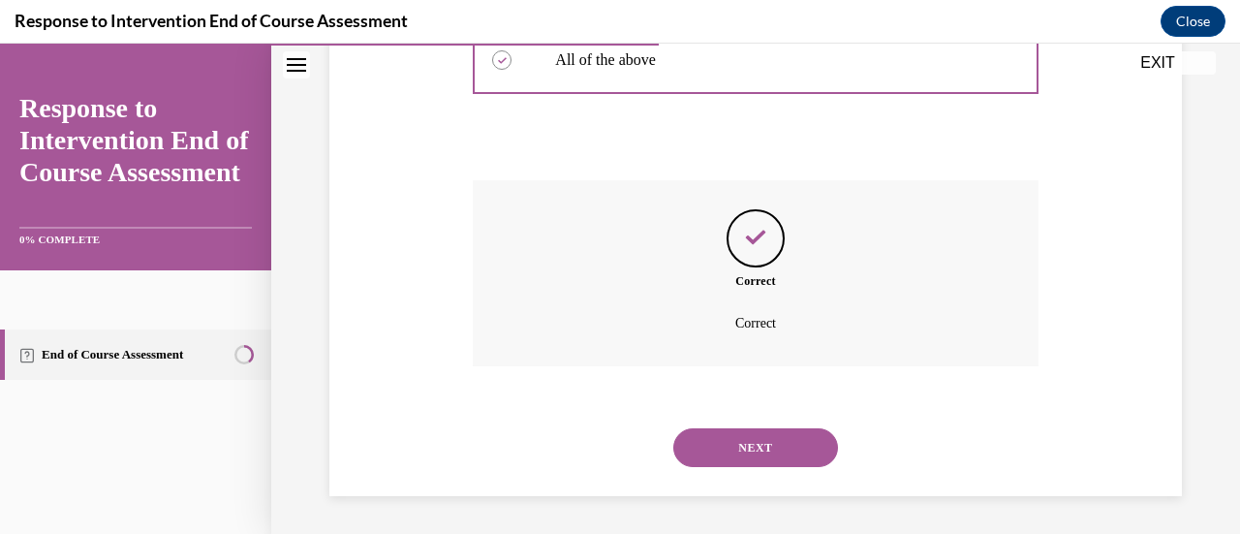
click at [725, 447] on button "NEXT" at bounding box center [755, 447] width 165 height 39
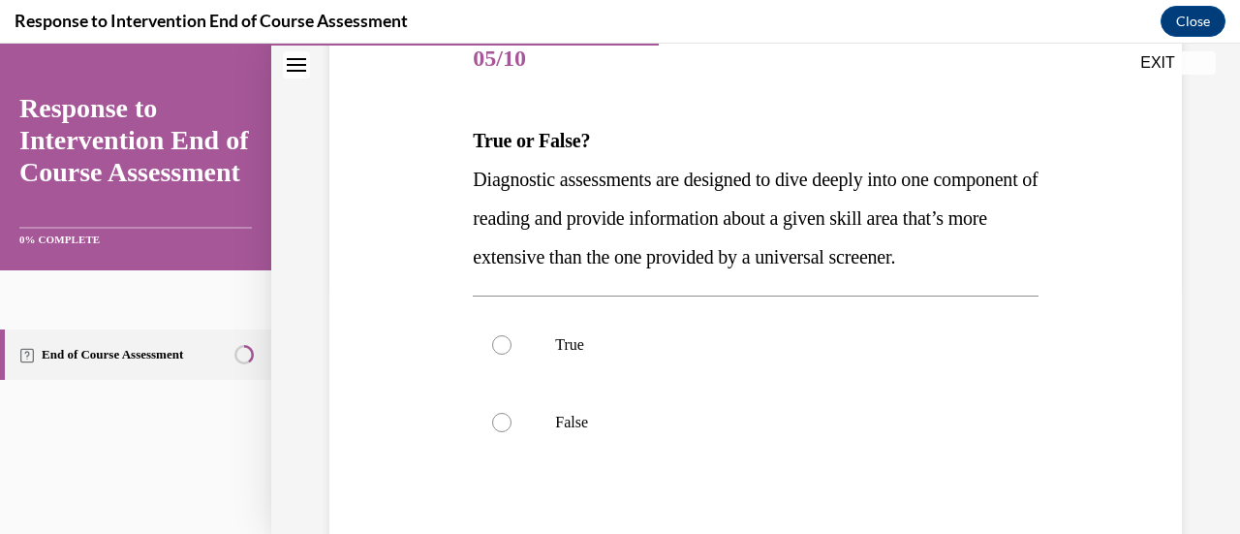
scroll to position [244, 0]
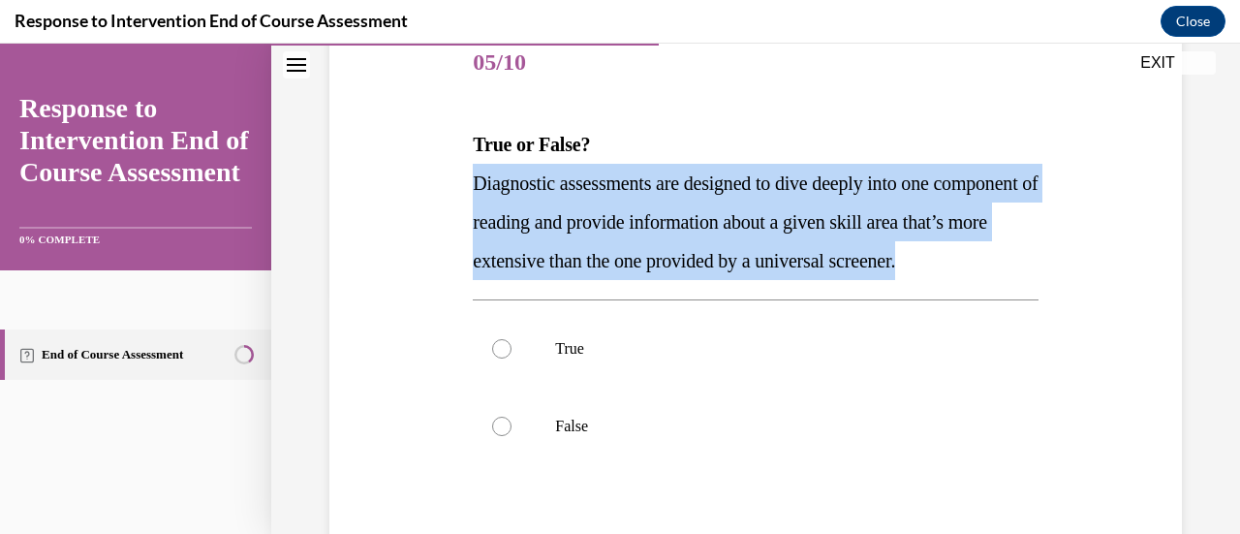
drag, startPoint x: 545, startPoint y: 293, endPoint x: 466, endPoint y: 191, distance: 129.8
click at [468, 191] on div "Question 05/10 True or False? Diagnostic assessments are designed to dive deepl…" at bounding box center [755, 350] width 574 height 709
copy span "Diagnostic assessments are designed to dive deeply into one component of readin…"
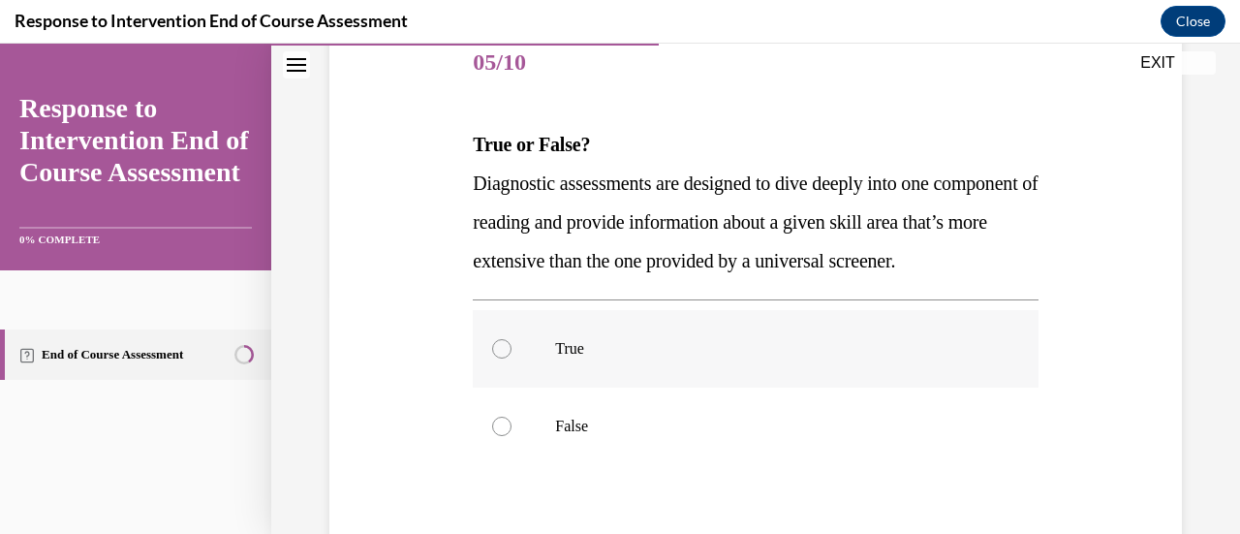
click at [499, 358] on div at bounding box center [501, 348] width 19 height 19
click at [499, 358] on input "True" at bounding box center [501, 348] width 19 height 19
radio input "true"
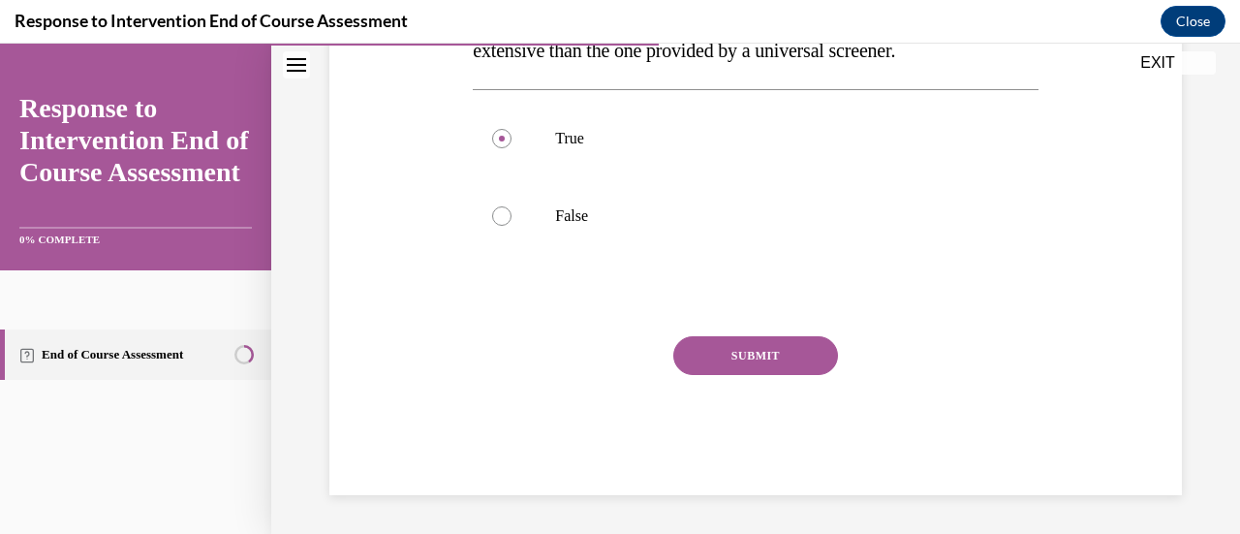
click at [760, 365] on button "SUBMIT" at bounding box center [755, 355] width 165 height 39
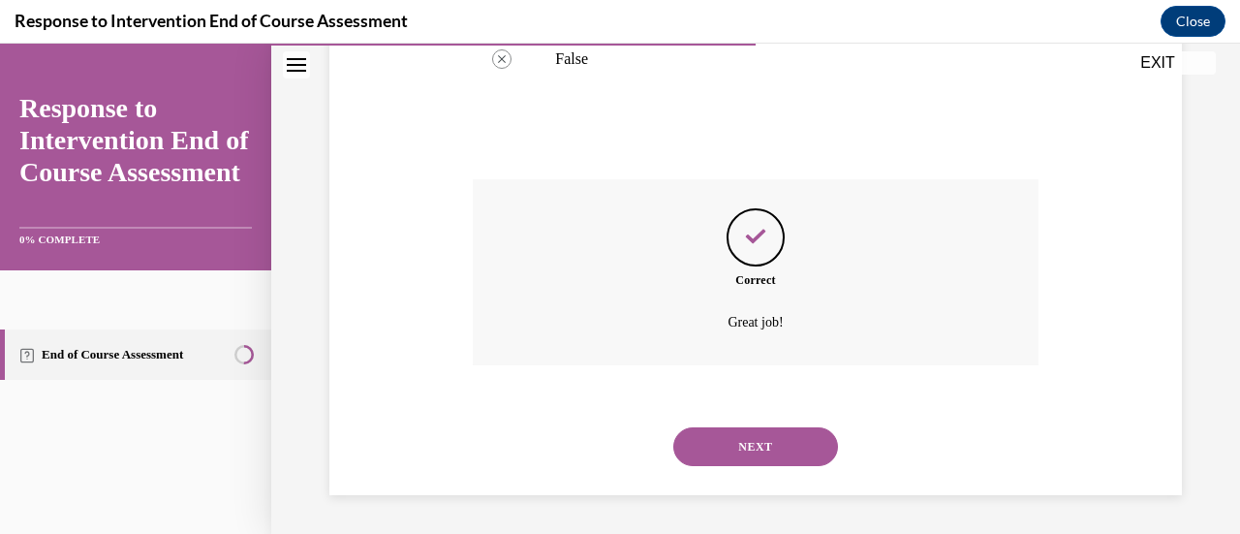
scroll to position [649, 0]
click at [721, 448] on button "NEXT" at bounding box center [755, 446] width 165 height 39
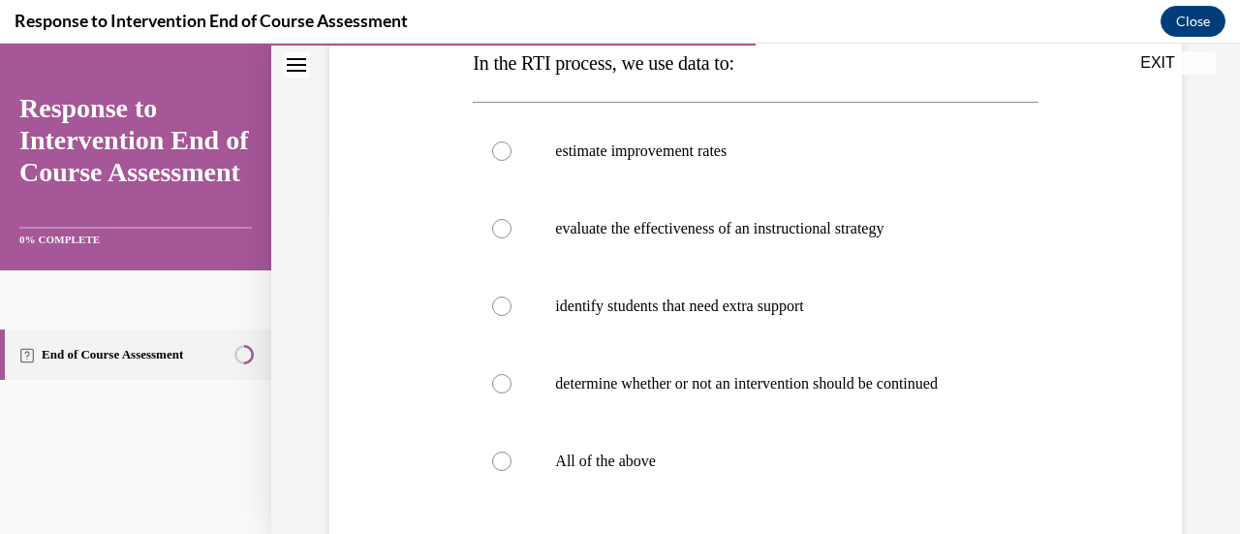
scroll to position [327, 0]
click at [503, 465] on div at bounding box center [501, 458] width 19 height 19
click at [503, 465] on input "All of the above" at bounding box center [501, 458] width 19 height 19
radio input "true"
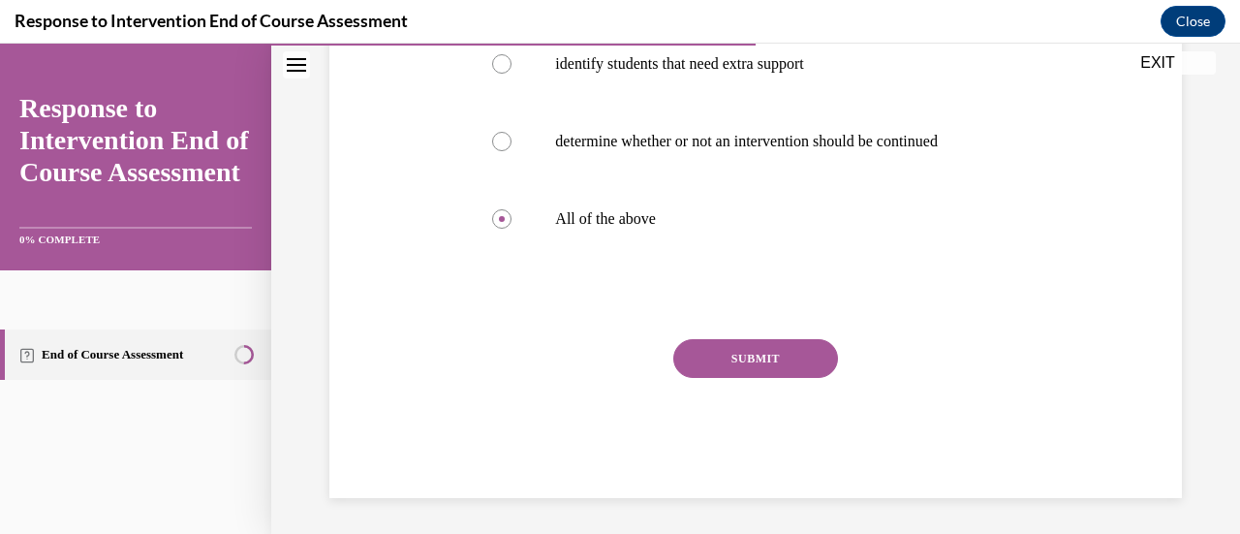
scroll to position [570, 0]
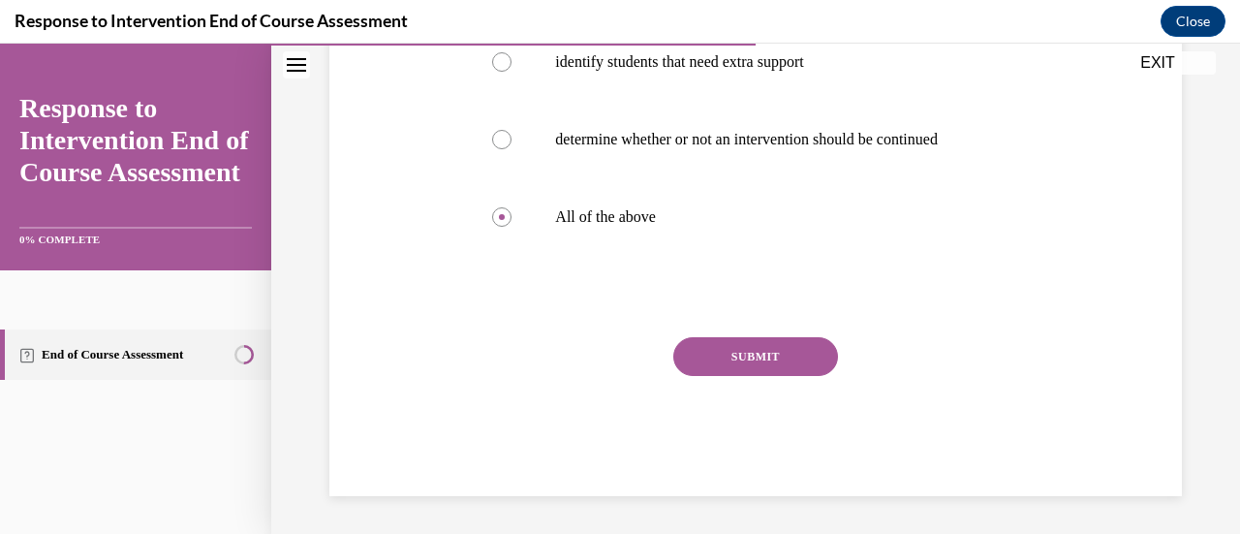
click at [735, 354] on button "SUBMIT" at bounding box center [755, 356] width 165 height 39
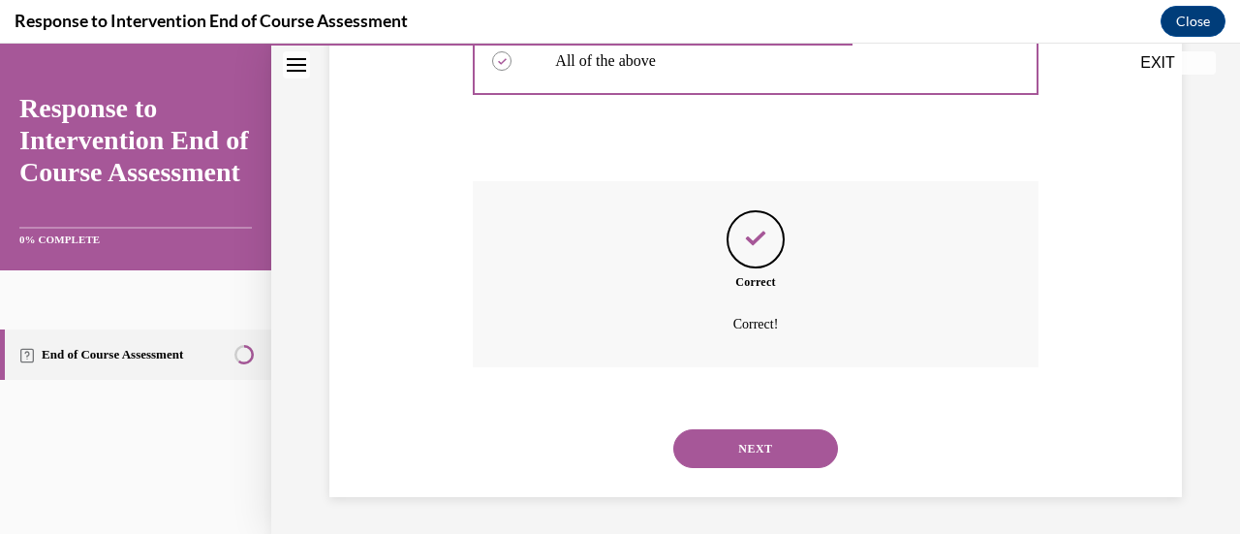
scroll to position [726, 0]
click at [735, 445] on button "NEXT" at bounding box center [755, 447] width 165 height 39
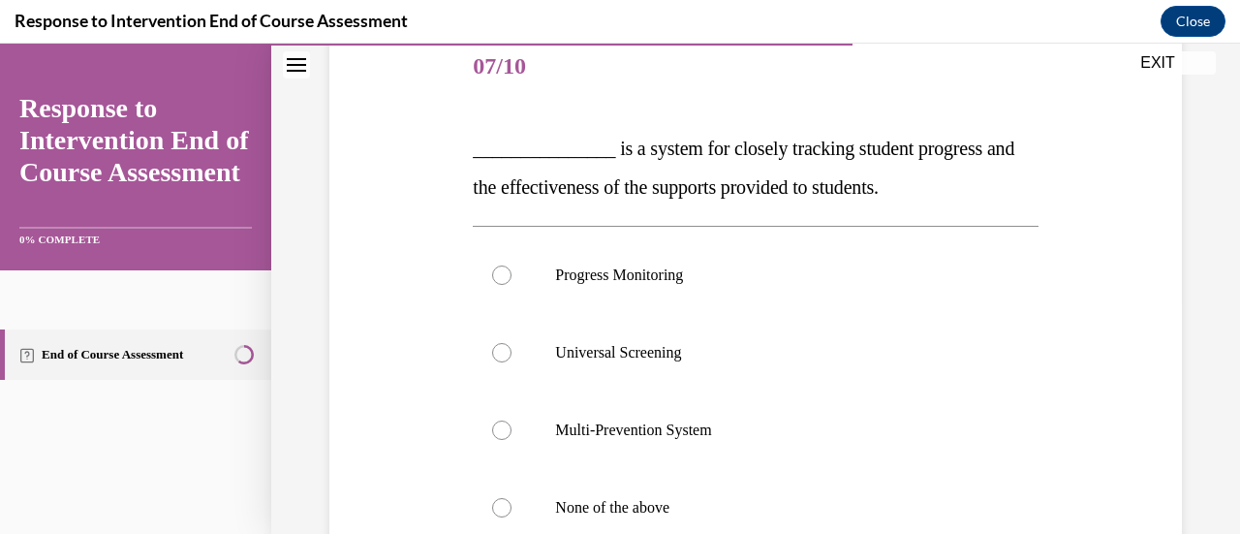
scroll to position [217, 0]
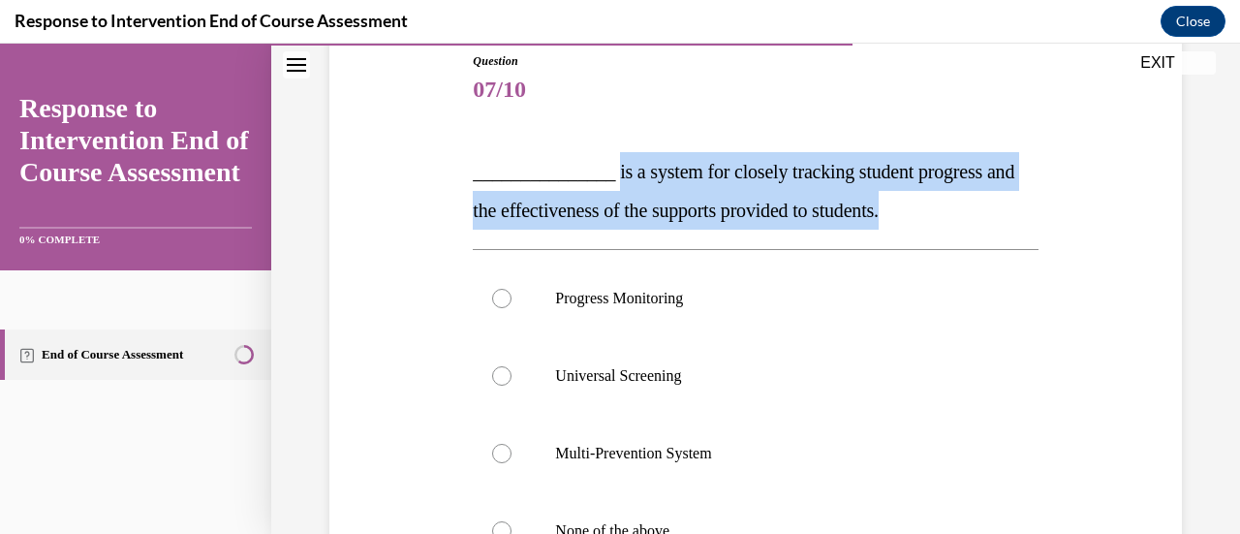
drag, startPoint x: 966, startPoint y: 201, endPoint x: 607, endPoint y: 148, distance: 362.2
click at [607, 148] on div "Question 07/10 _______________ is a system for closely tracking student progres…" at bounding box center [755, 430] width 565 height 757
copy span "is a system for closely tracking student progress and the effectiveness of the …"
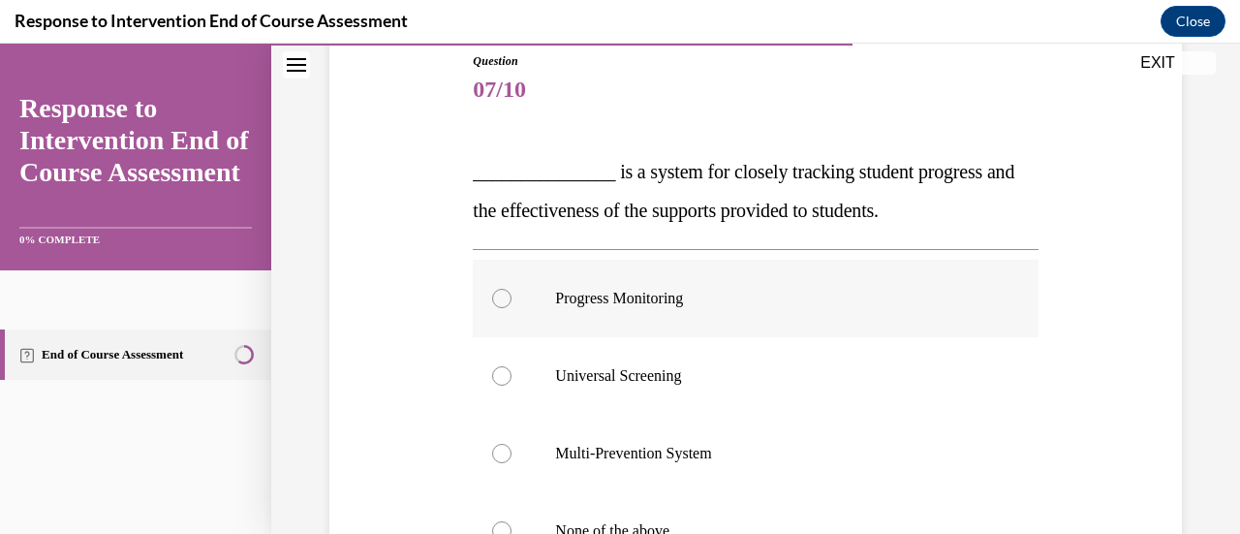
click at [501, 303] on div at bounding box center [501, 298] width 19 height 19
click at [501, 303] on input "Progress Monitoring" at bounding box center [501, 298] width 19 height 19
radio input "true"
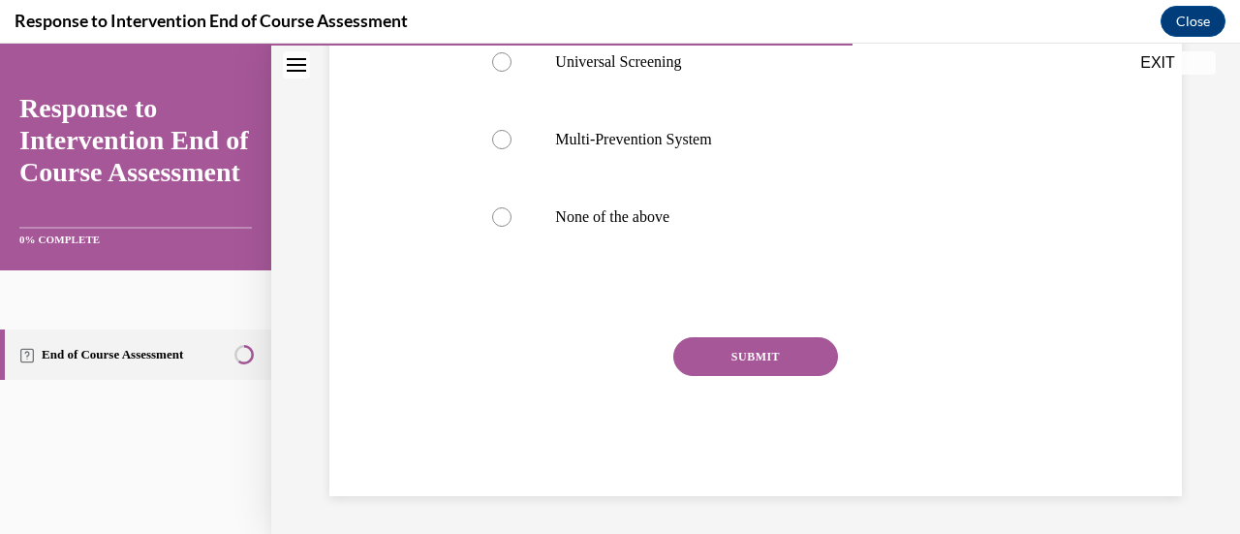
click at [756, 346] on button "SUBMIT" at bounding box center [755, 356] width 165 height 39
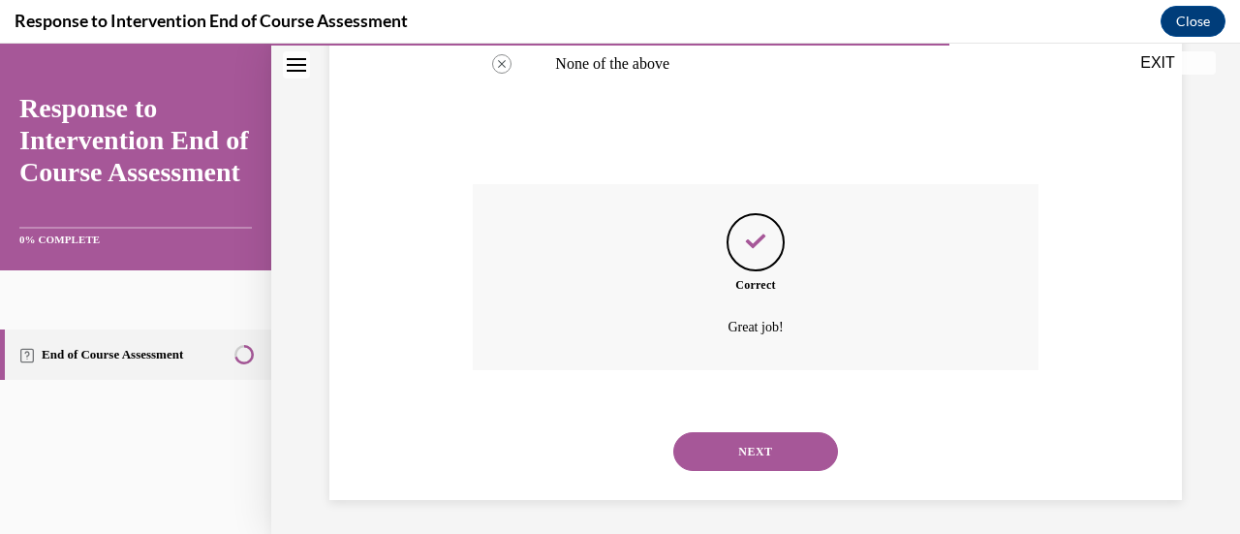
scroll to position [688, 0]
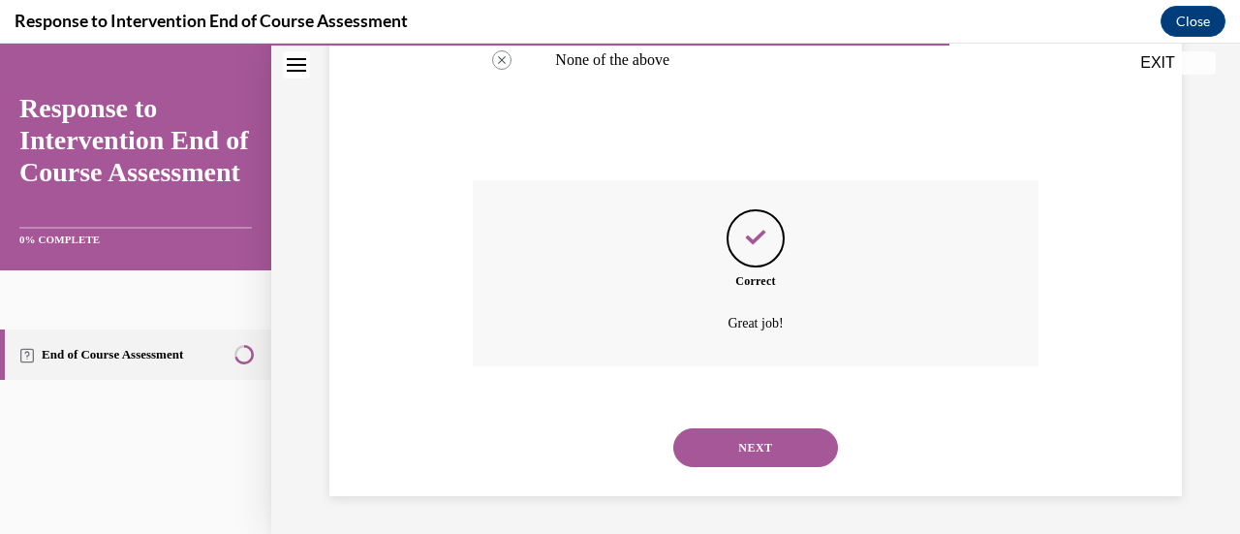
click at [746, 439] on button "NEXT" at bounding box center [755, 447] width 165 height 39
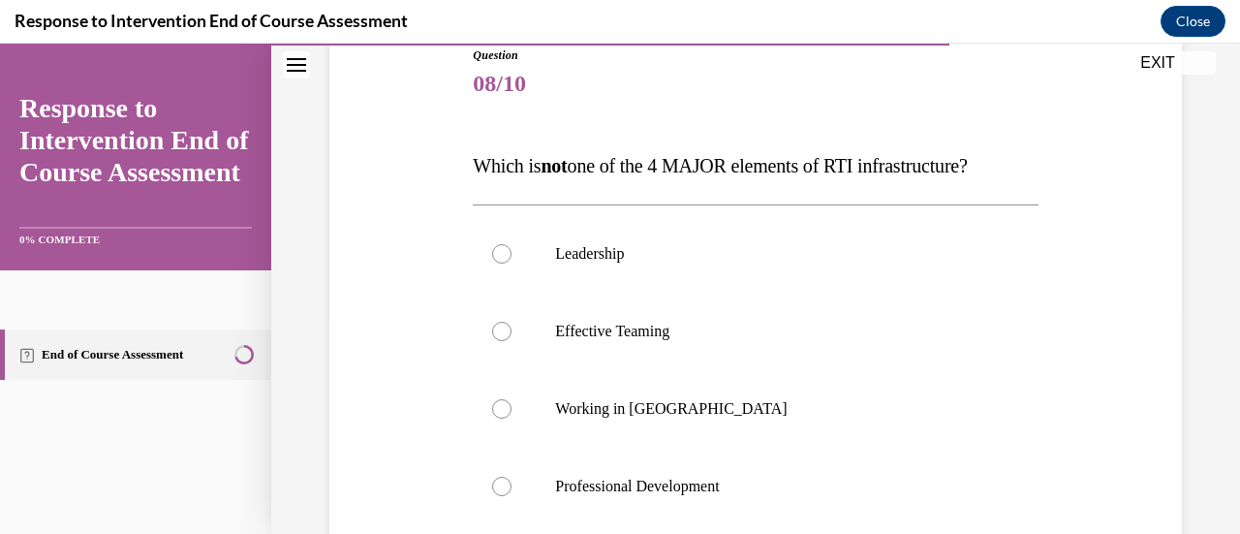
scroll to position [228, 0]
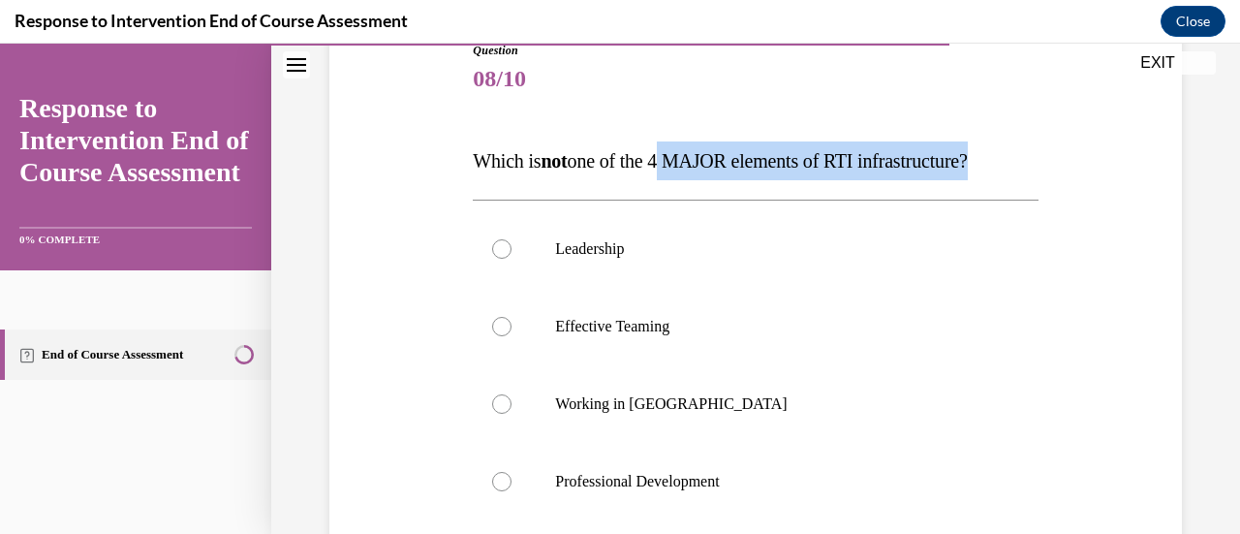
drag, startPoint x: 670, startPoint y: 158, endPoint x: 1002, endPoint y: 171, distance: 331.6
click at [1002, 171] on p "Which is not one of the 4 MAJOR elements of RTI infrastructure?" at bounding box center [755, 160] width 565 height 39
copy span "4 MAJOR elements of RTI infrastructure"
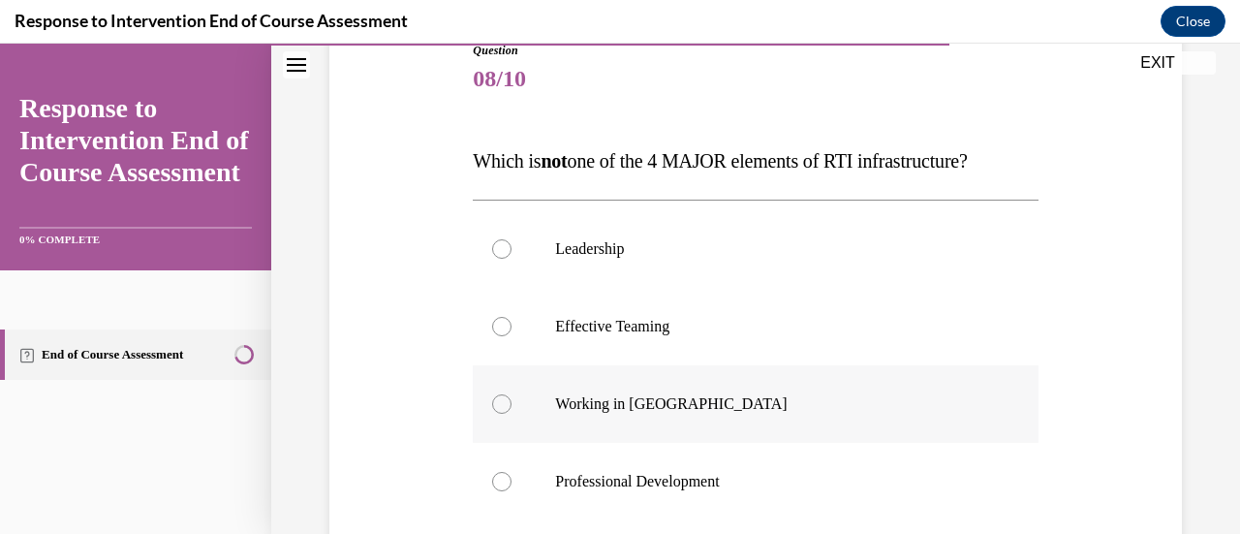
click at [505, 404] on div at bounding box center [501, 403] width 19 height 19
click at [505, 404] on input "Working in Silos" at bounding box center [501, 403] width 19 height 19
radio input "true"
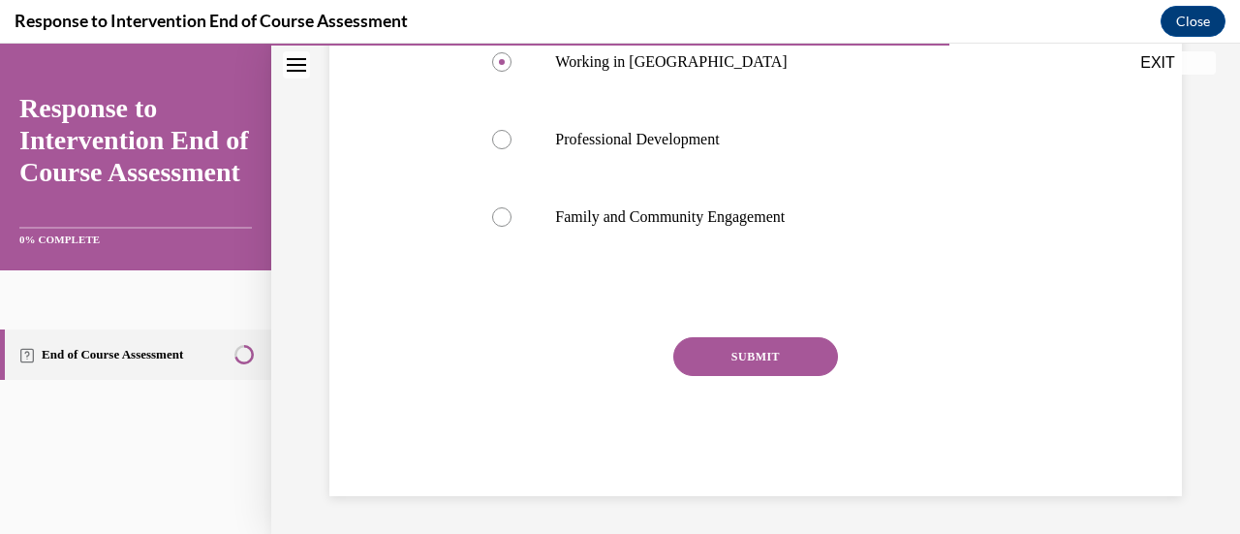
click at [745, 348] on button "SUBMIT" at bounding box center [755, 356] width 165 height 39
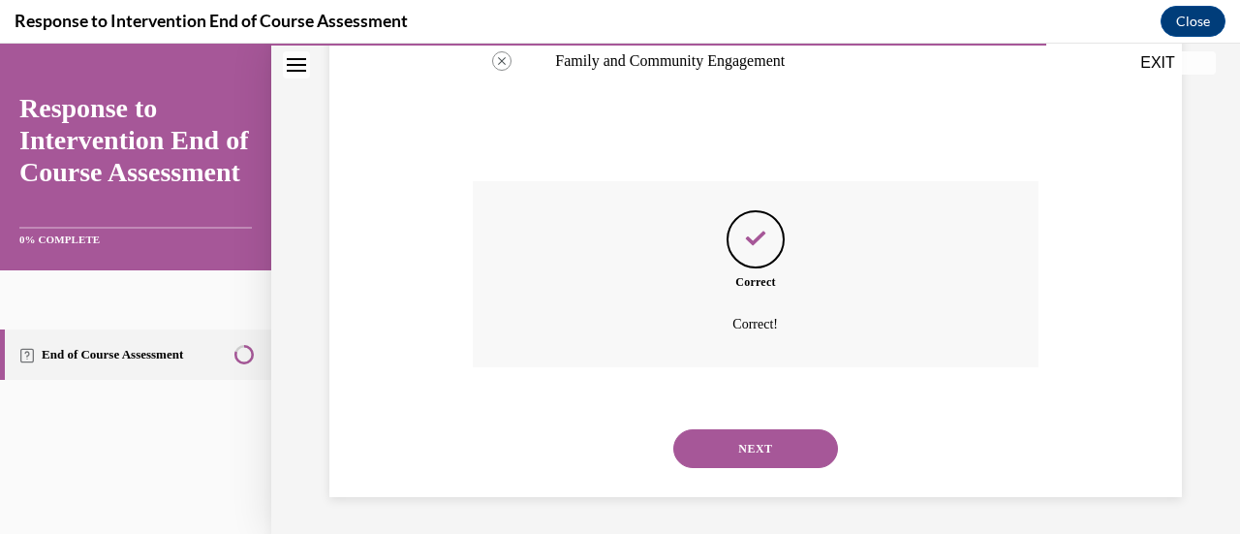
scroll to position [726, 0]
click at [774, 448] on button "NEXT" at bounding box center [755, 447] width 165 height 39
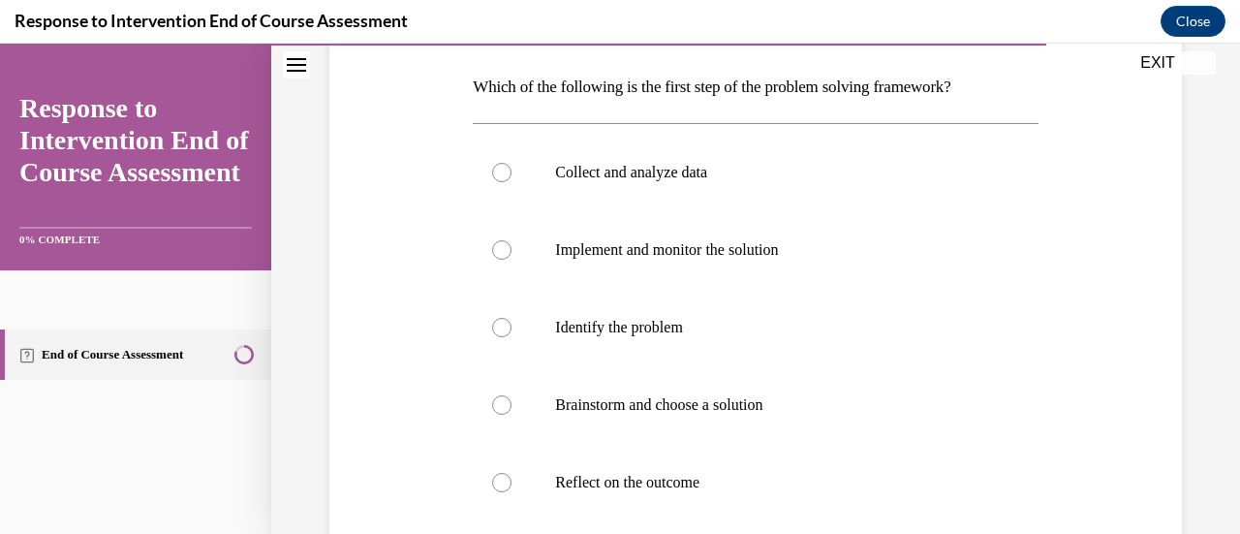
scroll to position [310, 0]
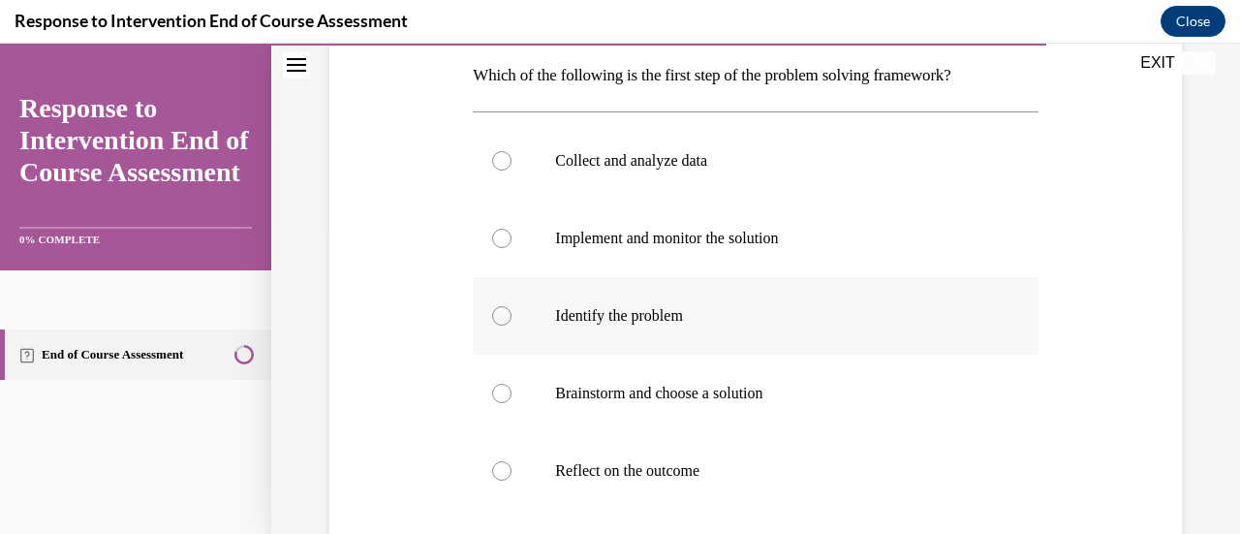
click at [496, 324] on div at bounding box center [501, 315] width 19 height 19
click at [496, 324] on input "Identify the problem" at bounding box center [501, 315] width 19 height 19
radio input "true"
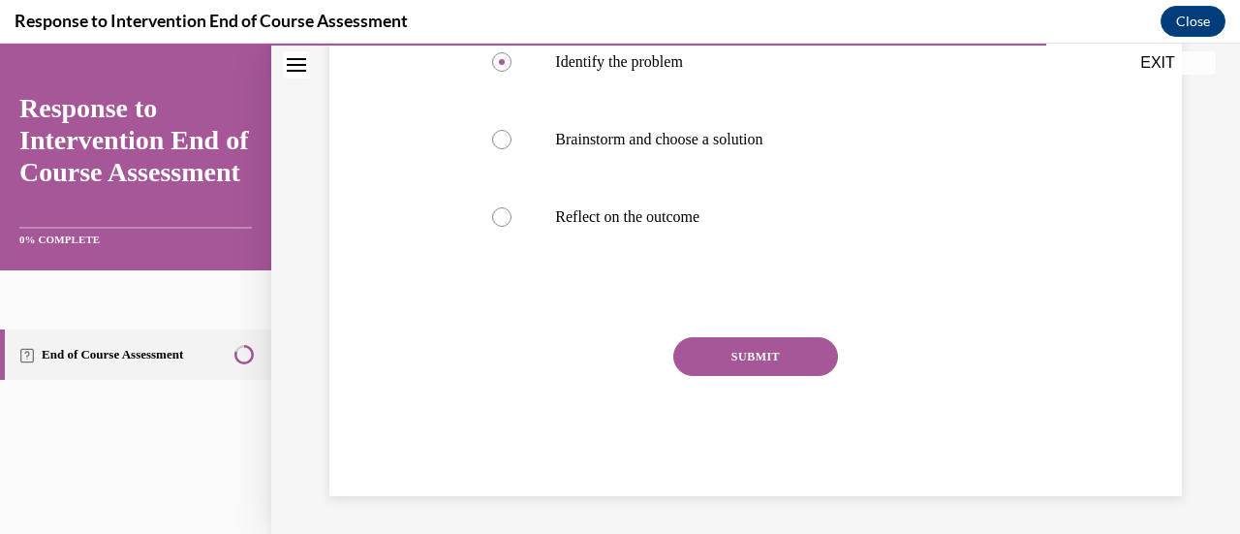
click at [723, 365] on button "SUBMIT" at bounding box center [755, 356] width 165 height 39
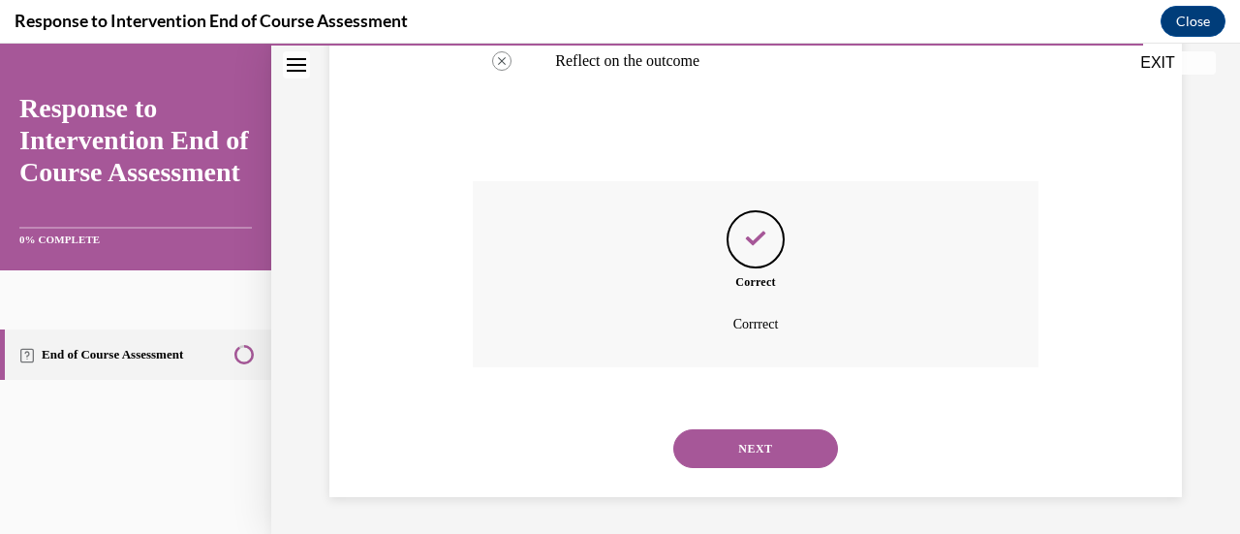
scroll to position [721, 0]
click at [745, 445] on button "NEXT" at bounding box center [755, 447] width 165 height 39
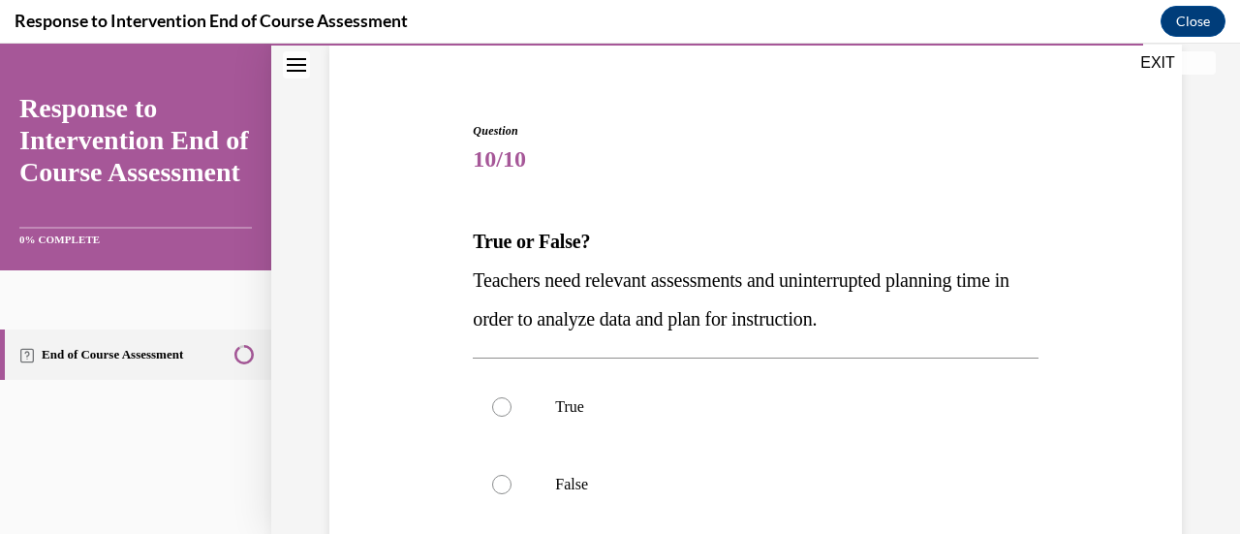
scroll to position [148, 0]
click at [651, 276] on span "Teachers need relevant assessments and uninterrupted planning time in order to …" at bounding box center [741, 298] width 537 height 60
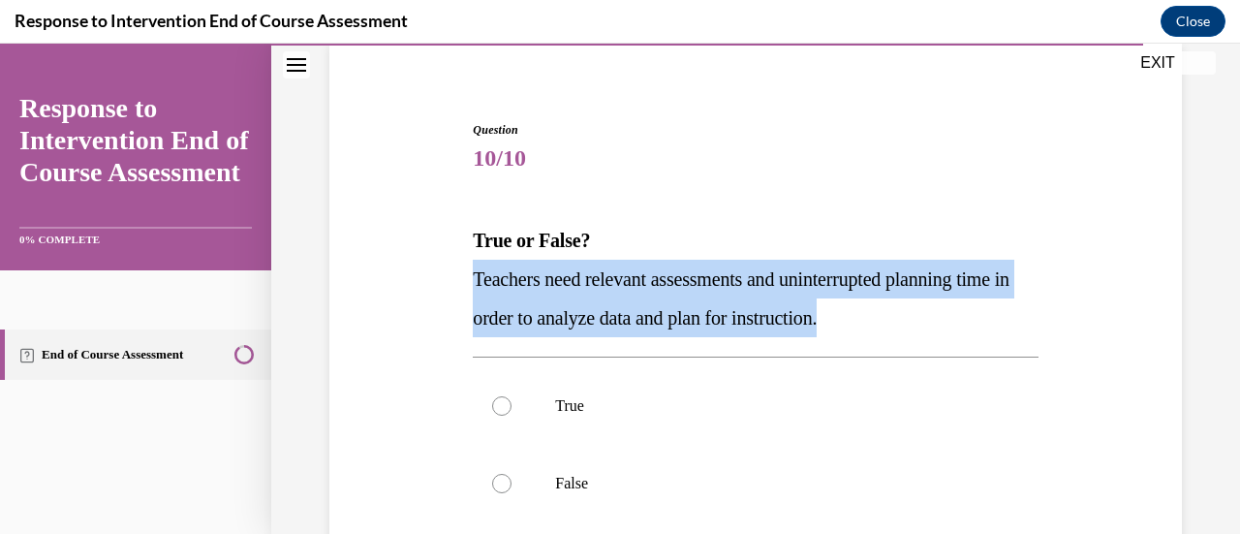
click at [651, 276] on span "Teachers need relevant assessments and uninterrupted planning time in order to …" at bounding box center [741, 298] width 537 height 60
copy span "Teachers need relevant assessments and uninterrupted planning time in order to …"
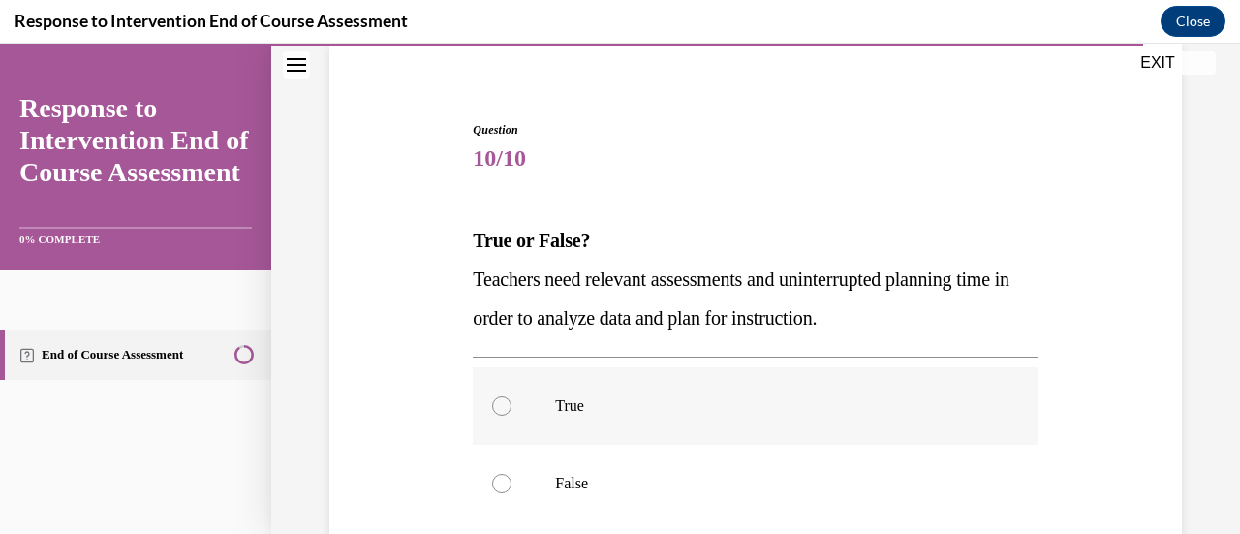
click at [504, 404] on div at bounding box center [501, 405] width 19 height 19
click at [504, 404] on input "True" at bounding box center [501, 405] width 19 height 19
radio input "true"
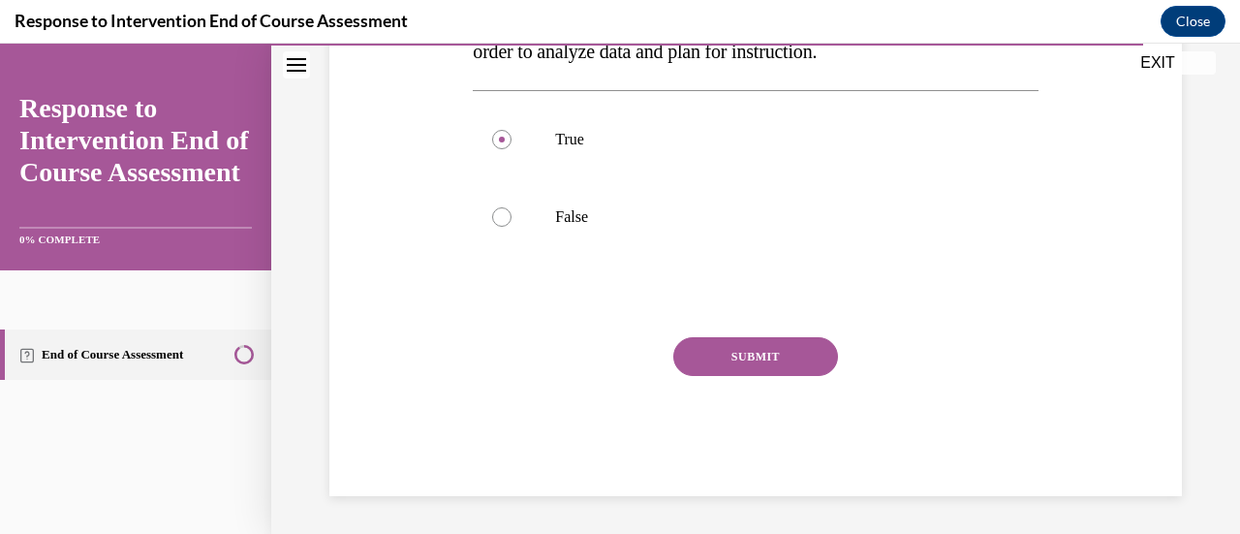
click at [731, 351] on button "SUBMIT" at bounding box center [755, 356] width 165 height 39
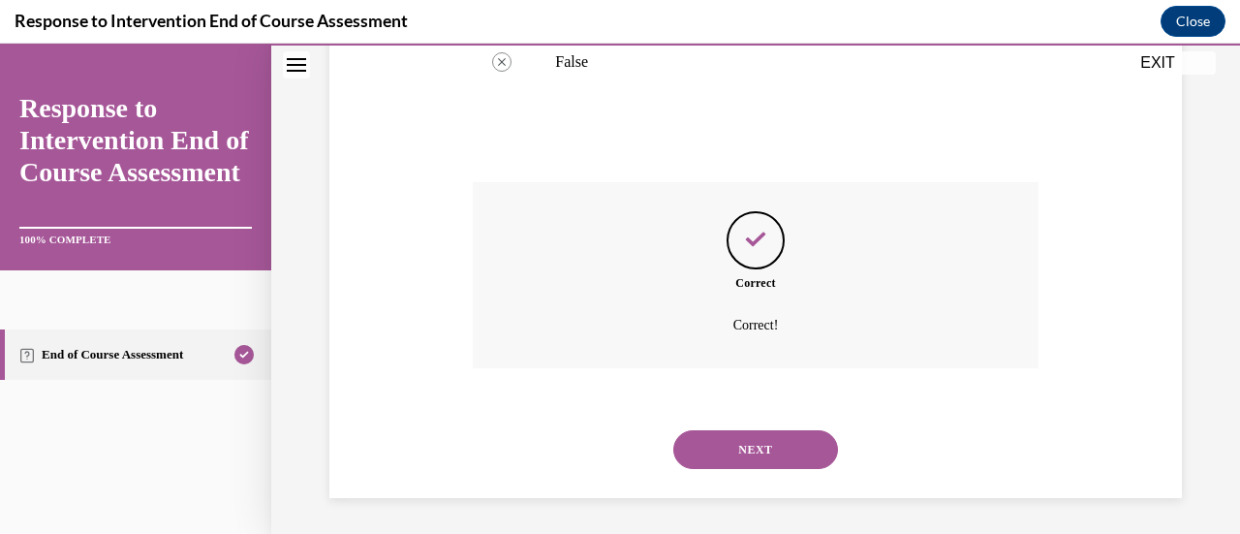
scroll to position [572, 0]
click at [753, 447] on button "NEXT" at bounding box center [755, 447] width 165 height 39
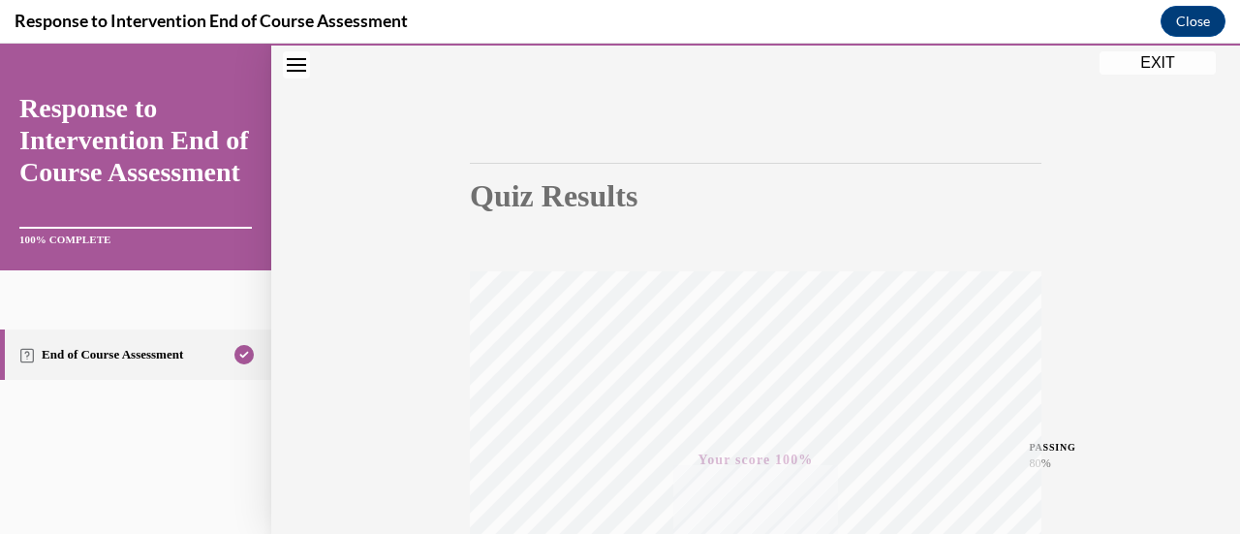
scroll to position [94, 0]
click at [1160, 52] on button "EXIT" at bounding box center [1157, 62] width 116 height 23
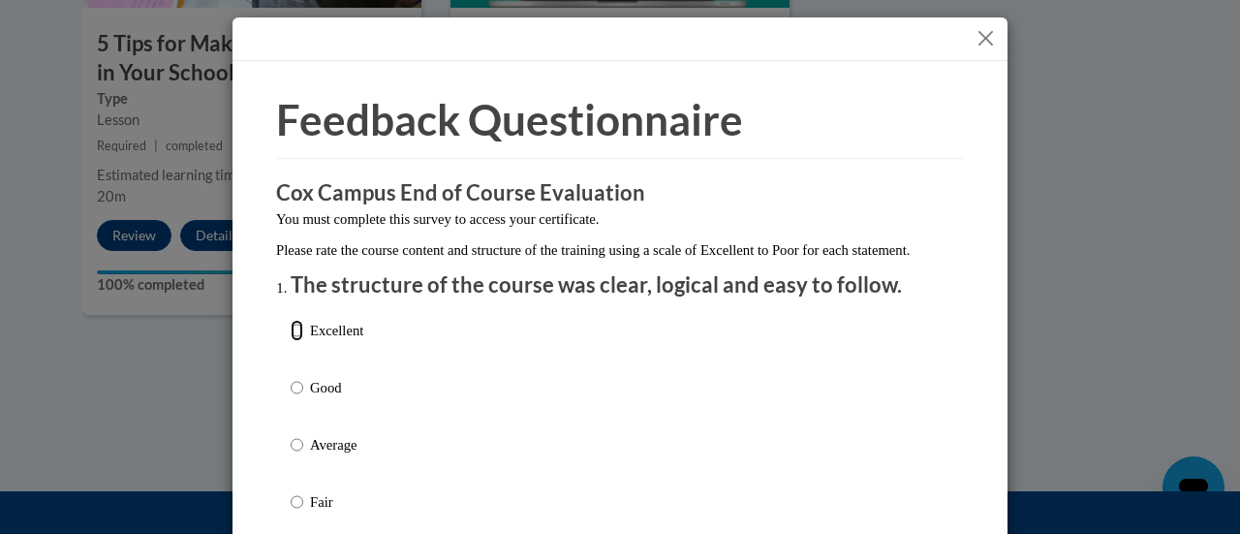
click at [294, 341] on input "Excellent" at bounding box center [297, 330] width 13 height 21
radio input "true"
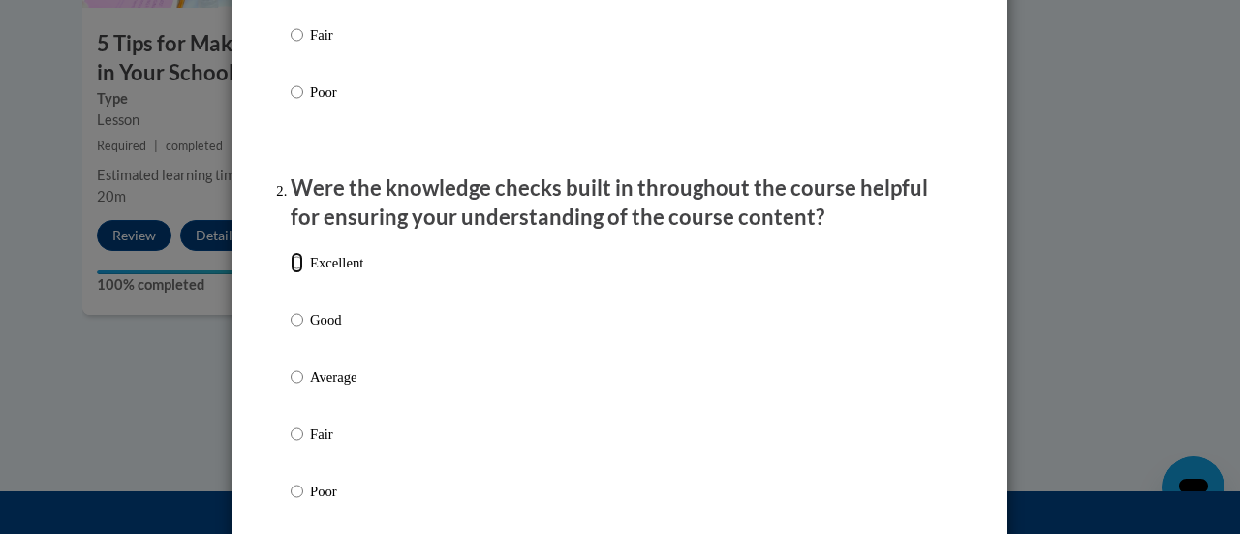
click at [293, 273] on input "Excellent" at bounding box center [297, 262] width 13 height 21
radio input "true"
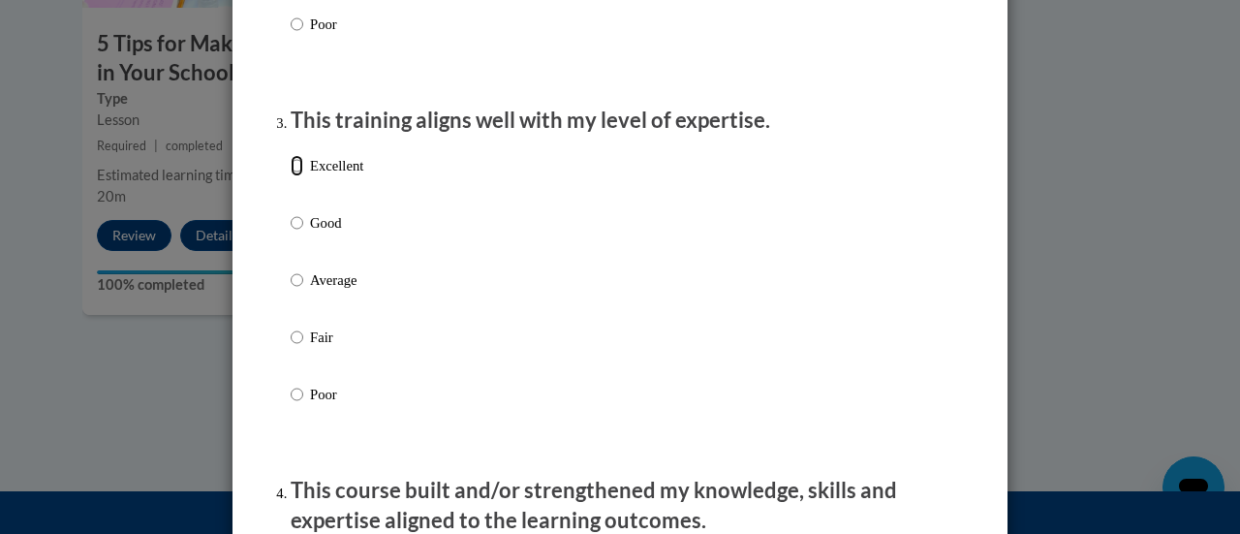
click at [291, 176] on input "Excellent" at bounding box center [297, 165] width 13 height 21
radio input "true"
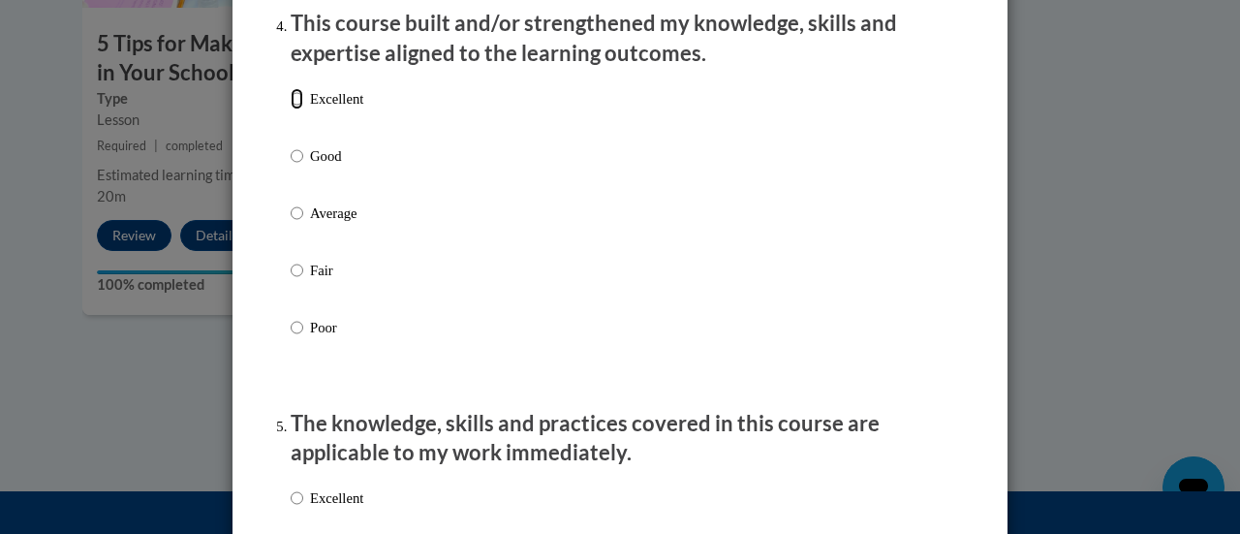
click at [291, 109] on input "Excellent" at bounding box center [297, 98] width 13 height 21
radio input "true"
click at [291, 509] on input "Excellent" at bounding box center [297, 497] width 13 height 21
radio input "true"
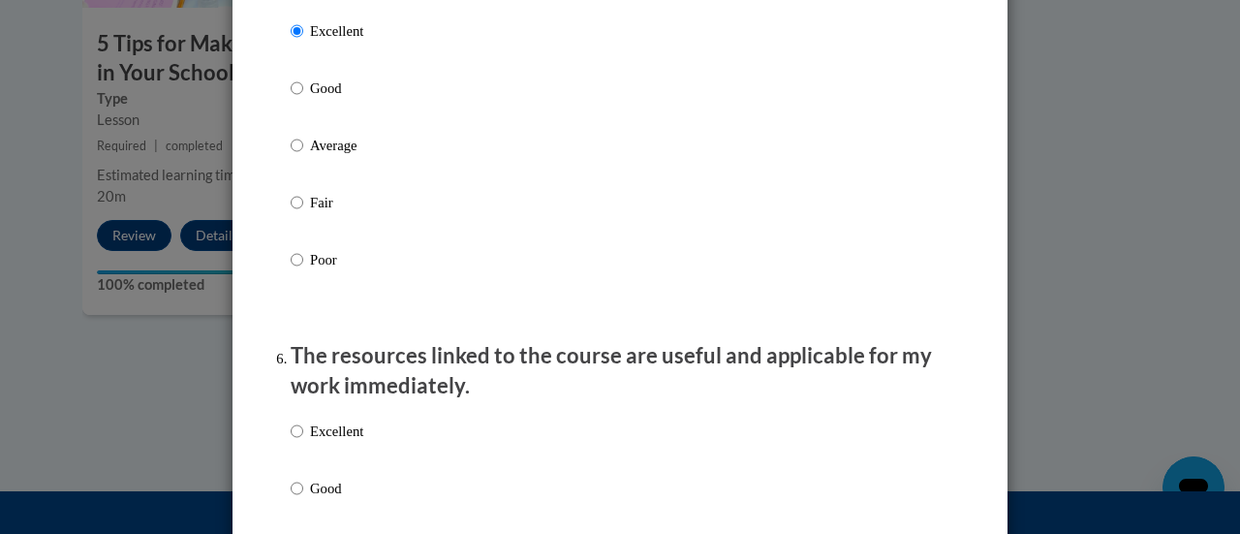
scroll to position [2334, 0]
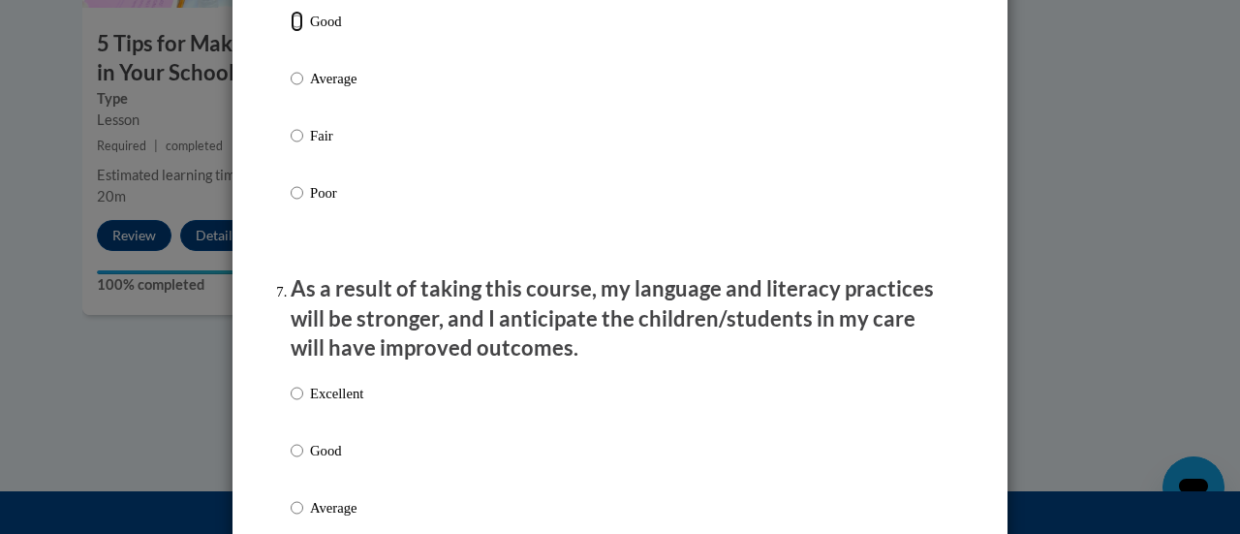
click at [291, 32] on input "Good" at bounding box center [297, 21] width 13 height 21
radio input "true"
click at [296, 411] on label "Excellent" at bounding box center [327, 409] width 73 height 52
click at [296, 404] on input "Excellent" at bounding box center [297, 393] width 13 height 21
radio input "true"
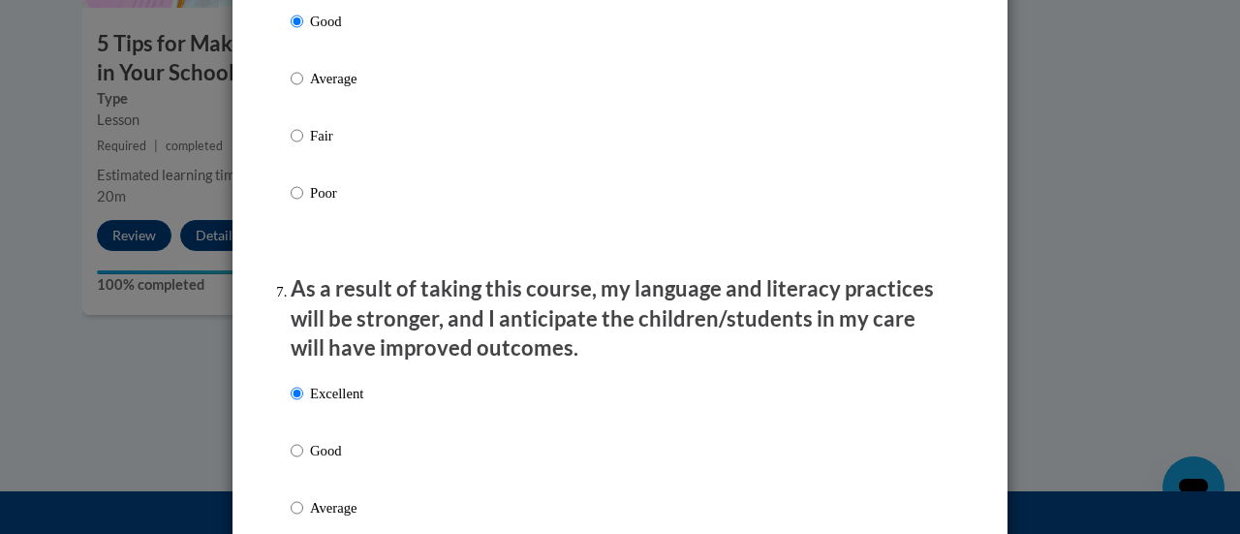
scroll to position [2801, 0]
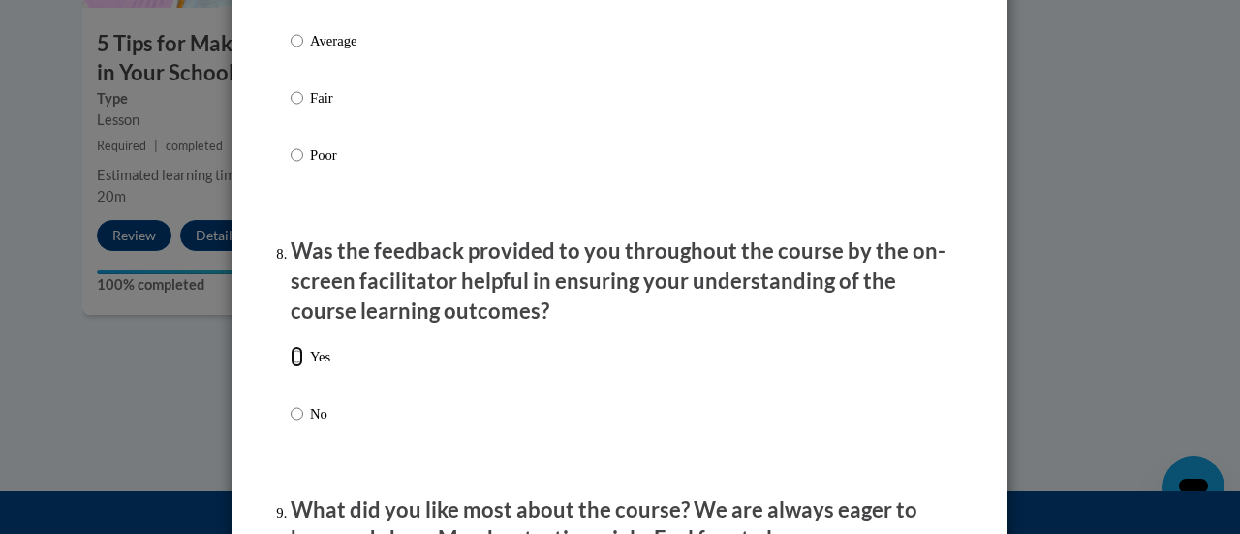
click at [291, 367] on input "Yes" at bounding box center [297, 356] width 13 height 21
radio input "true"
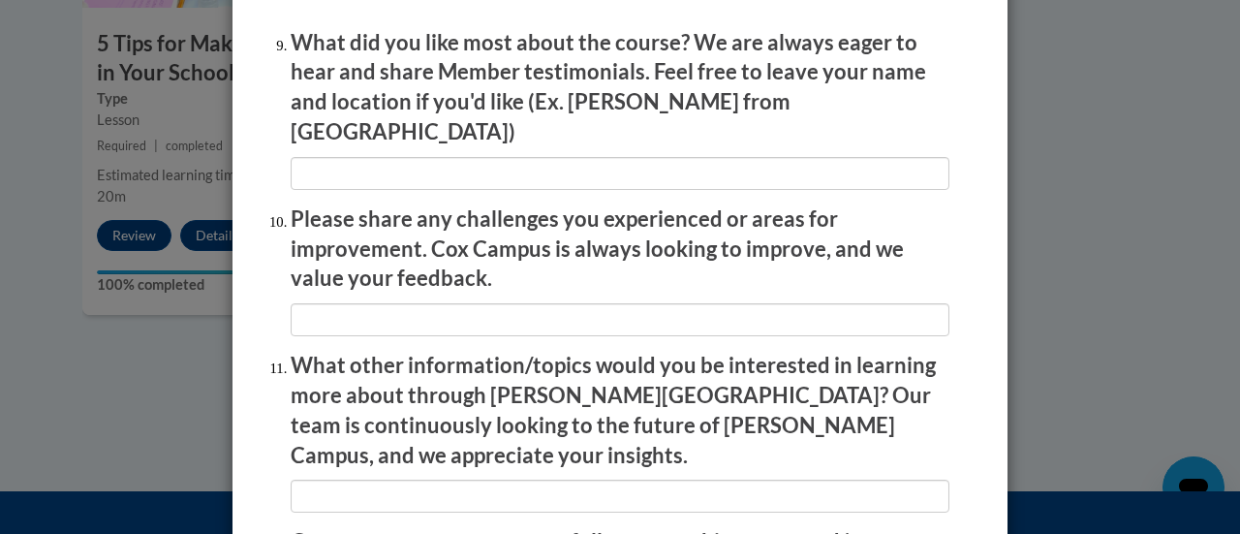
scroll to position [3494, 0]
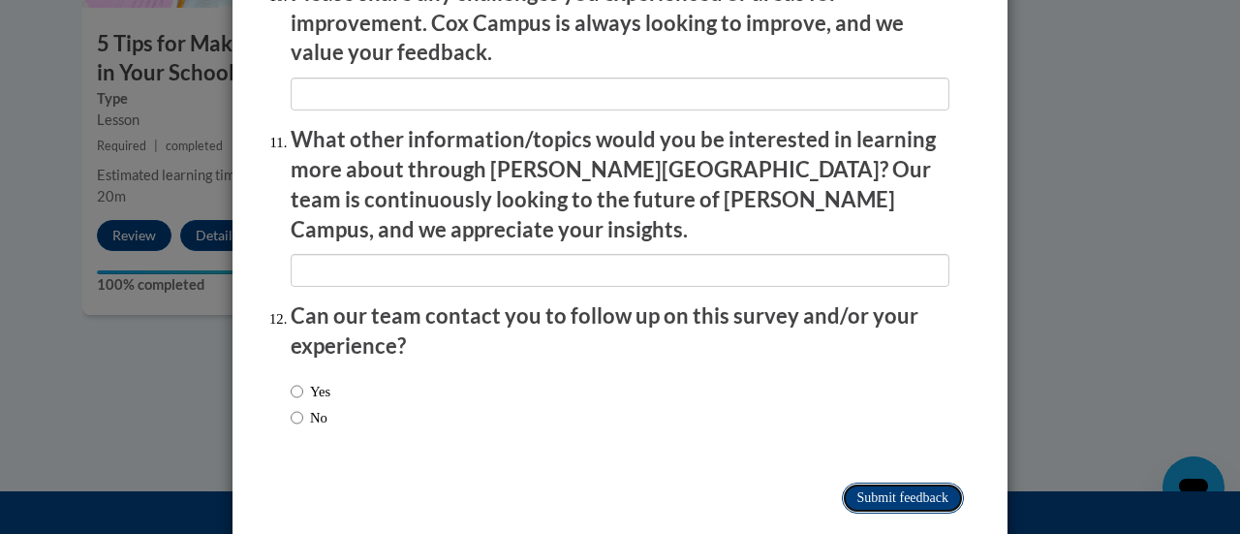
click at [878, 482] on input "Submit feedback" at bounding box center [903, 497] width 122 height 31
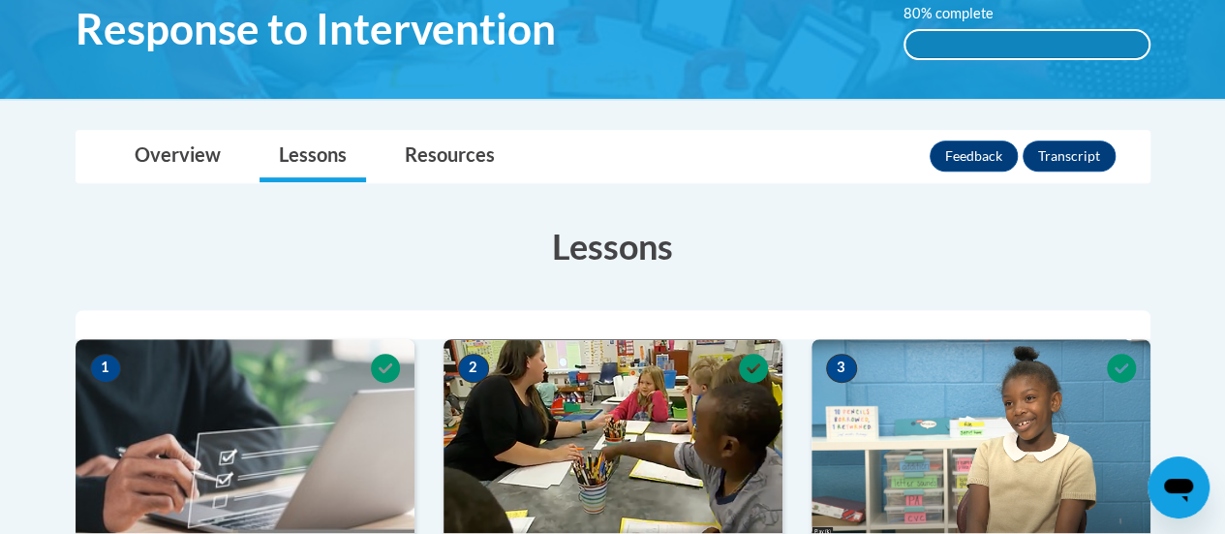
scroll to position [0, 0]
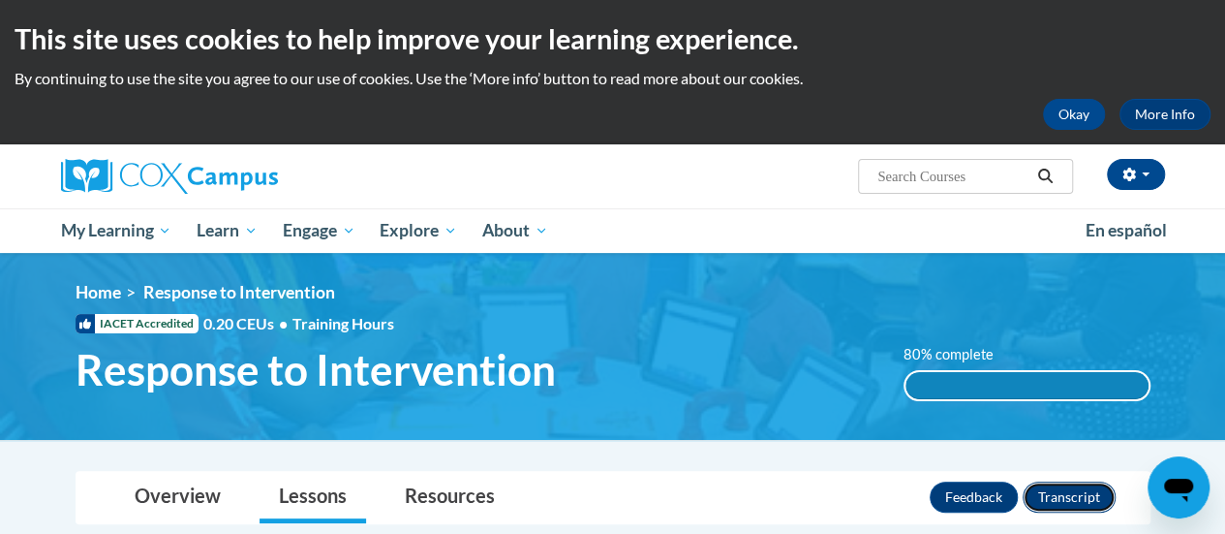
click at [1066, 497] on button "Transcript" at bounding box center [1069, 496] width 93 height 31
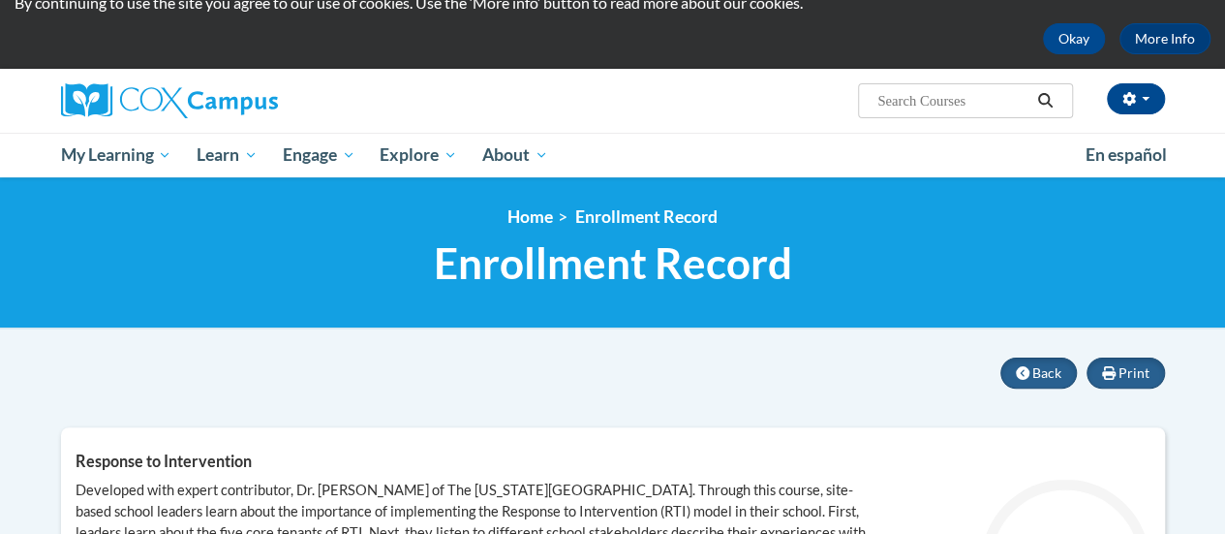
scroll to position [39, 0]
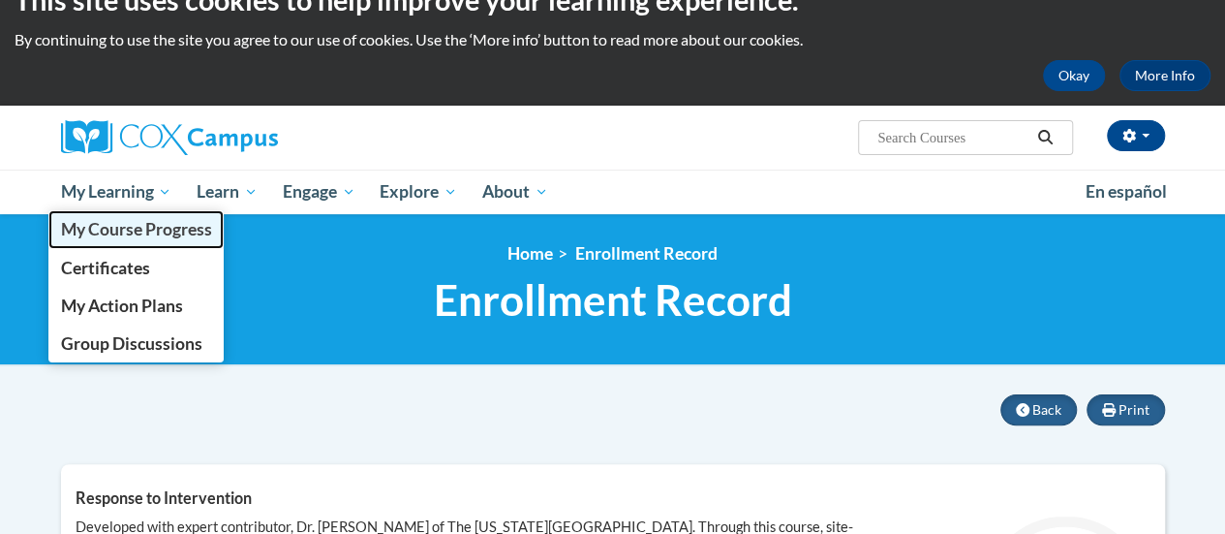
click at [101, 239] on link "My Course Progress" at bounding box center [136, 229] width 176 height 38
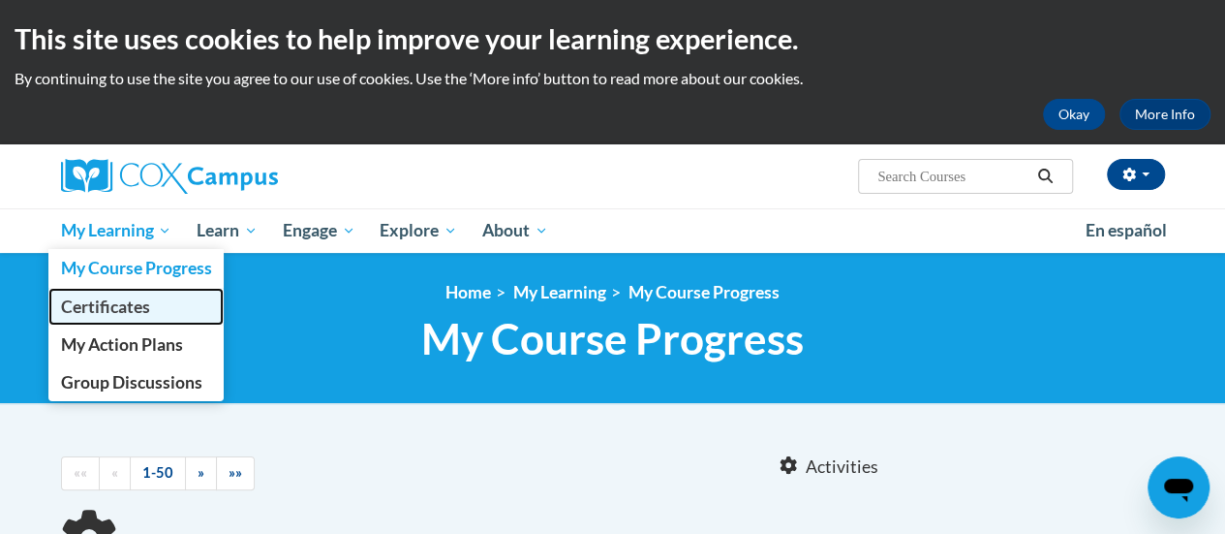
click at [104, 303] on span "Certificates" at bounding box center [104, 306] width 89 height 20
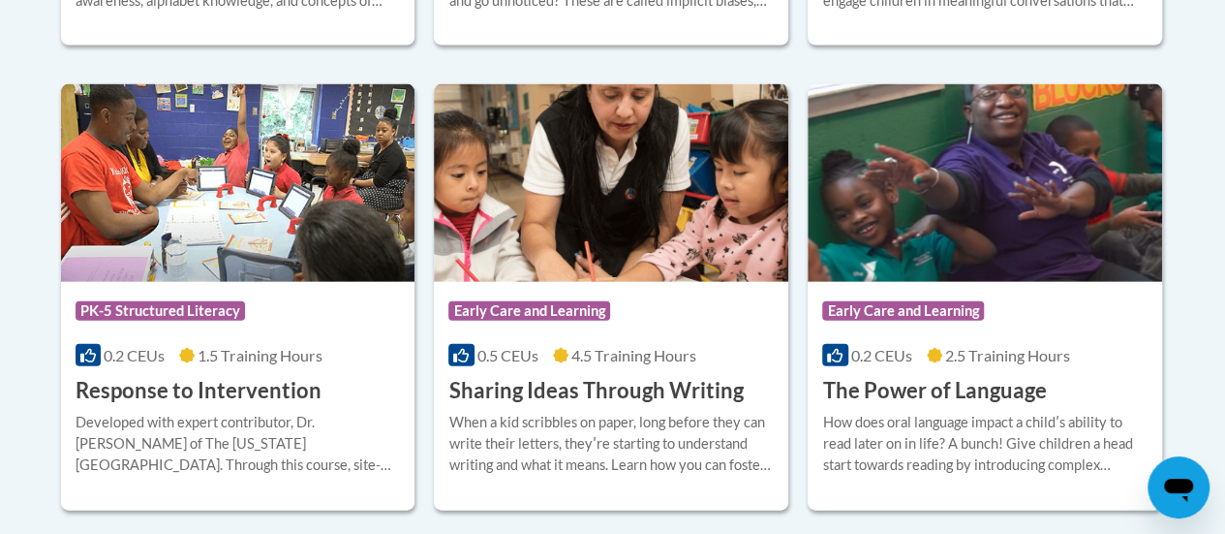
scroll to position [2013, 0]
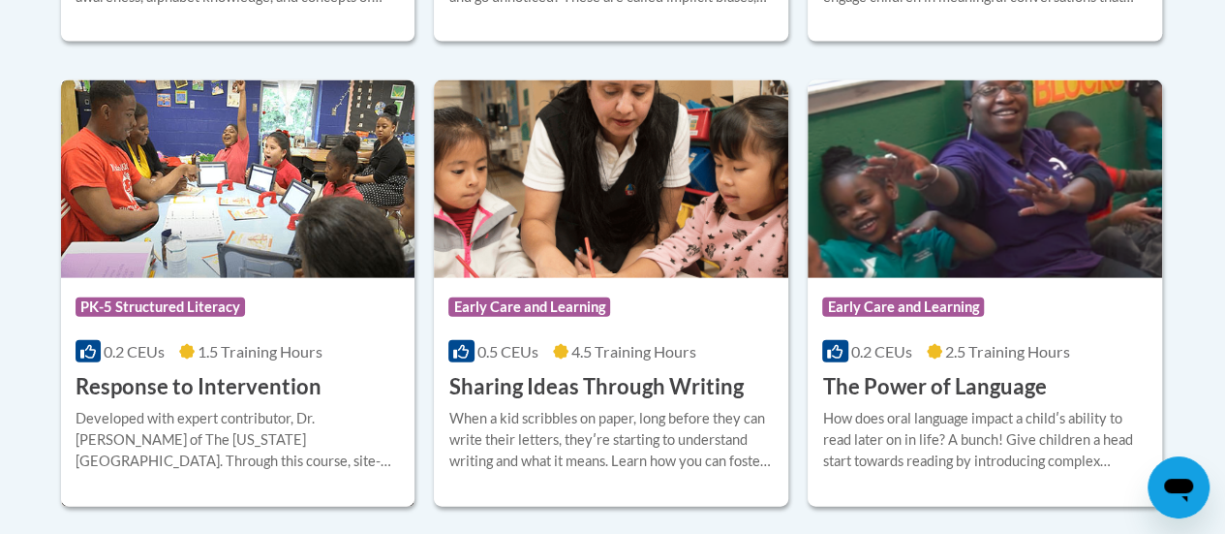
click at [217, 261] on img at bounding box center [238, 179] width 355 height 198
